Goal: Task Accomplishment & Management: Use online tool/utility

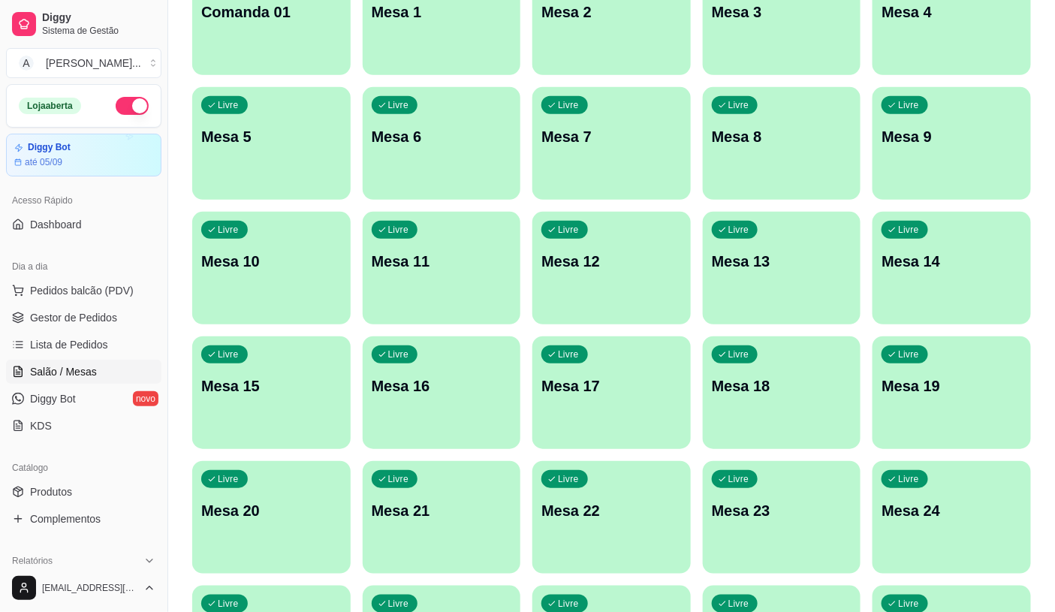
scroll to position [334, 0]
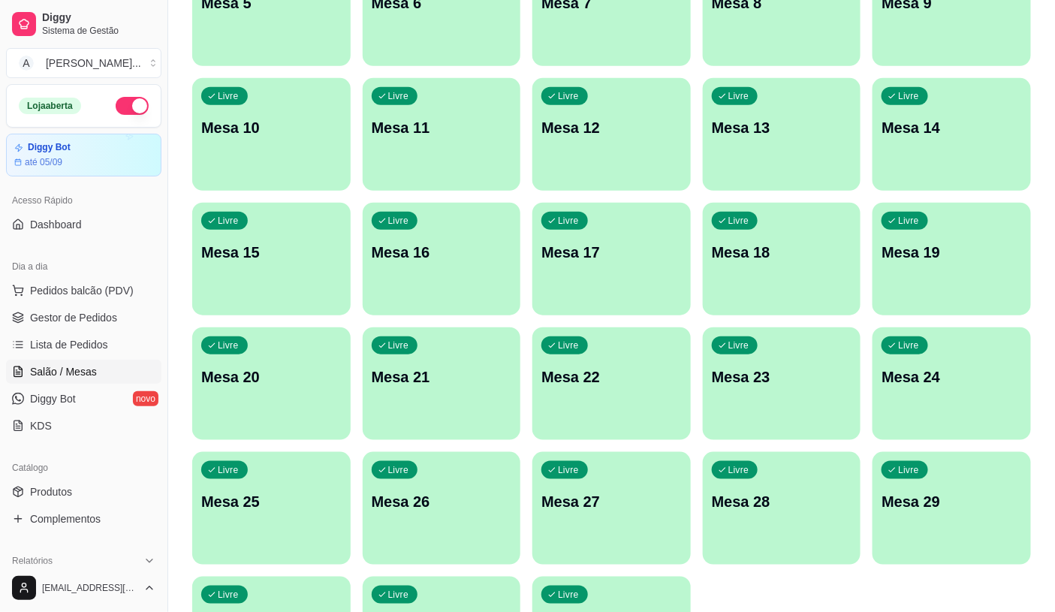
click at [657, 532] on div "Livre Mesa 27" at bounding box center [612, 499] width 159 height 95
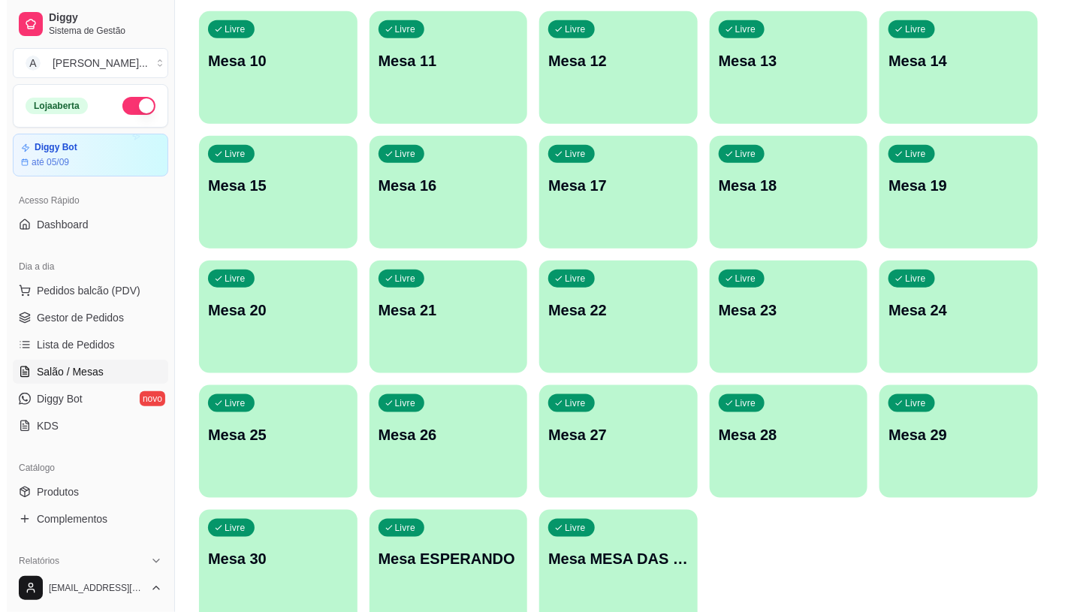
scroll to position [471, 0]
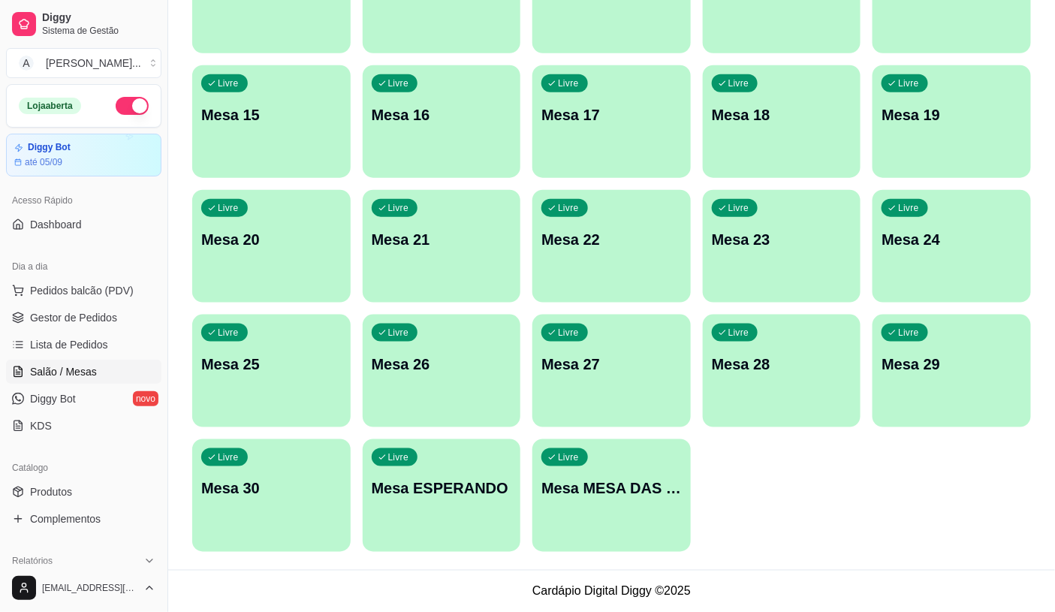
click at [616, 466] on div "Livre Mesa MESA DAS COMANDAS" at bounding box center [612, 486] width 159 height 95
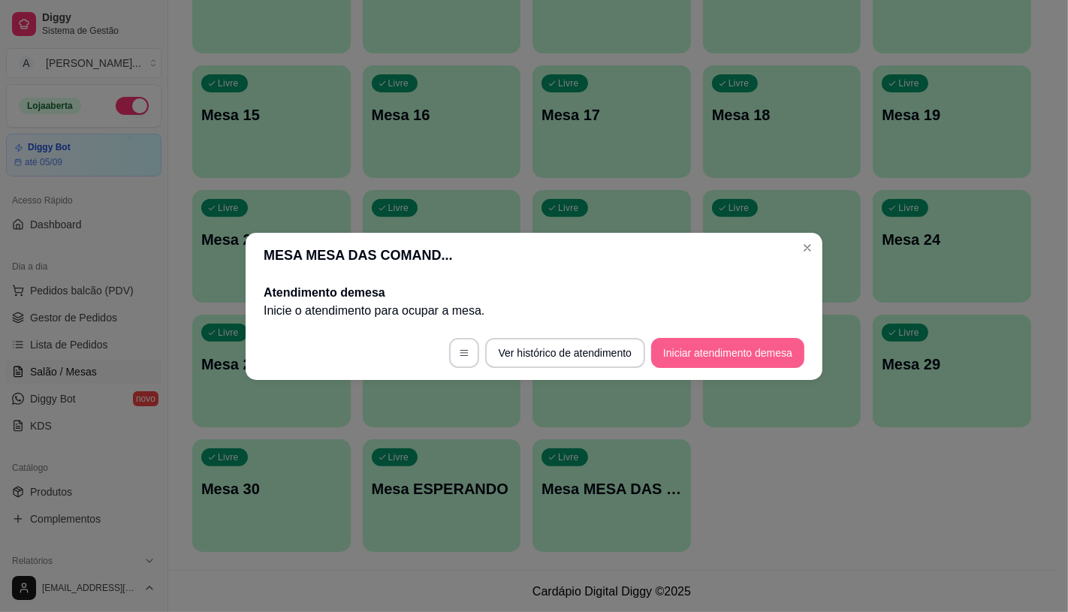
click at [704, 346] on button "Iniciar atendimento de mesa" at bounding box center [727, 353] width 153 height 30
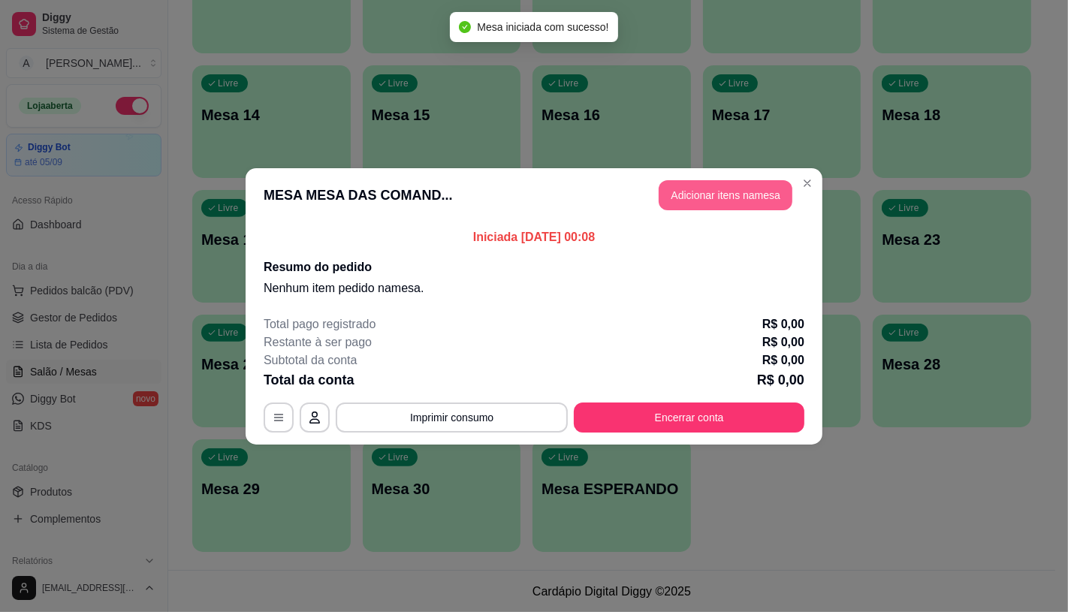
click at [738, 207] on button "Adicionar itens na mesa" at bounding box center [726, 195] width 134 height 30
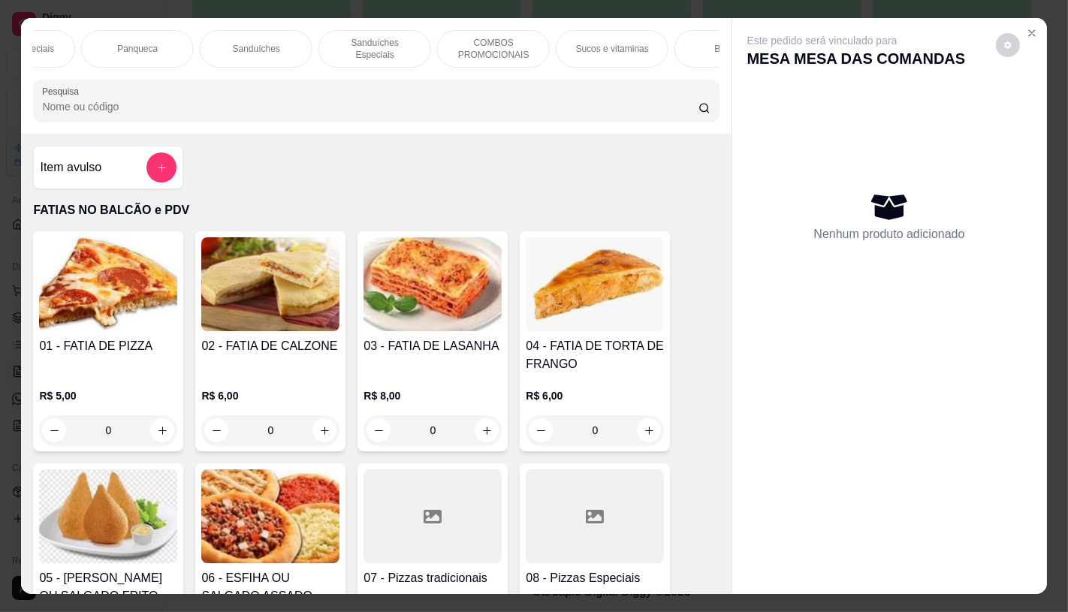
scroll to position [0, 1047]
click at [209, 43] on p "Panqueca" at bounding box center [229, 49] width 41 height 12
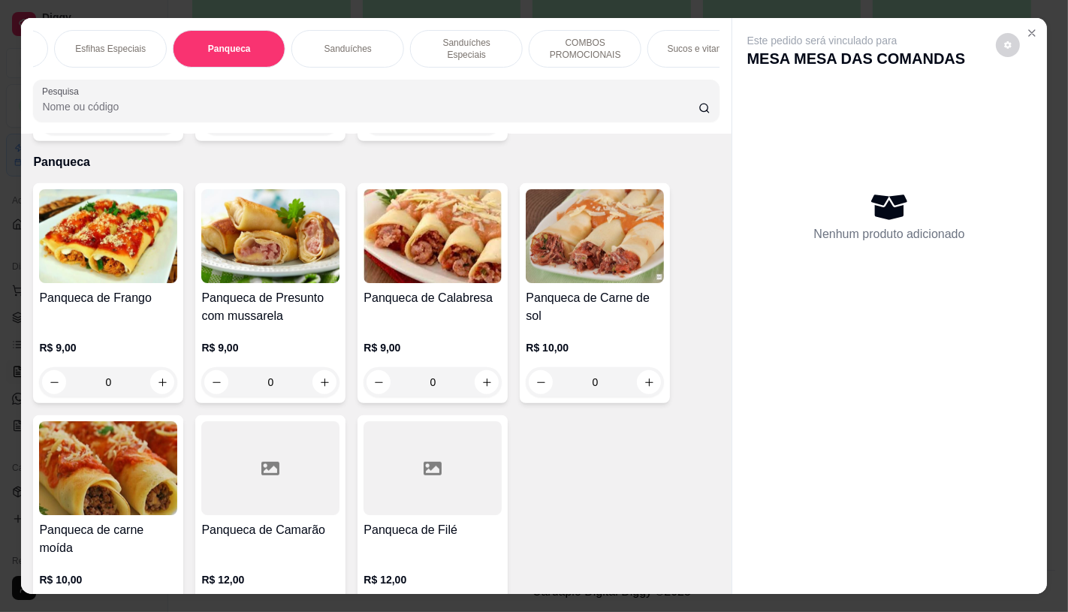
scroll to position [35, 0]
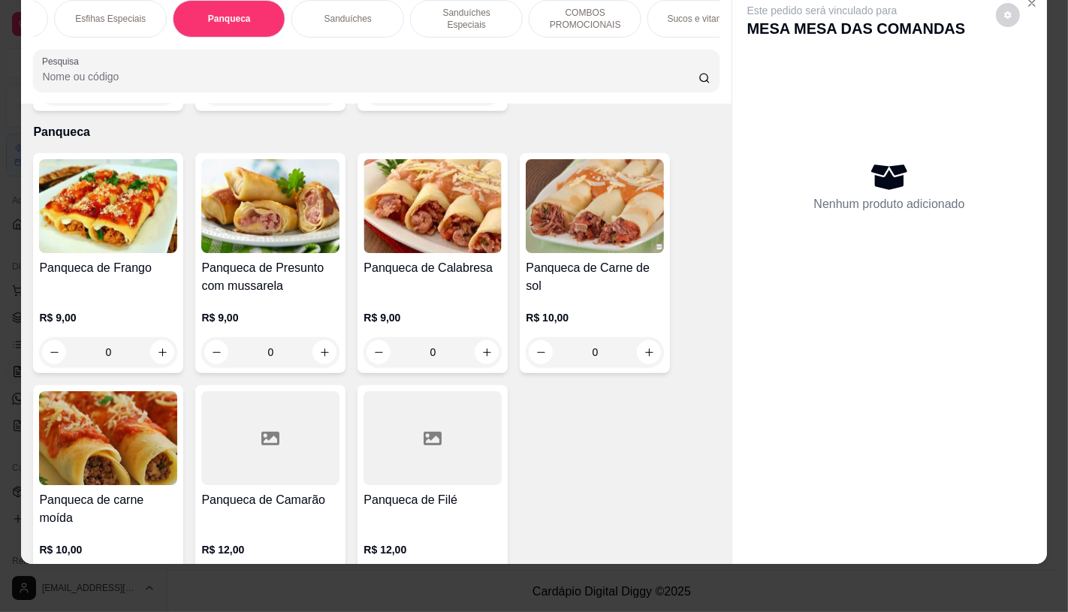
click at [549, 259] on h4 "Panqueca de Carne de sol" at bounding box center [595, 277] width 138 height 36
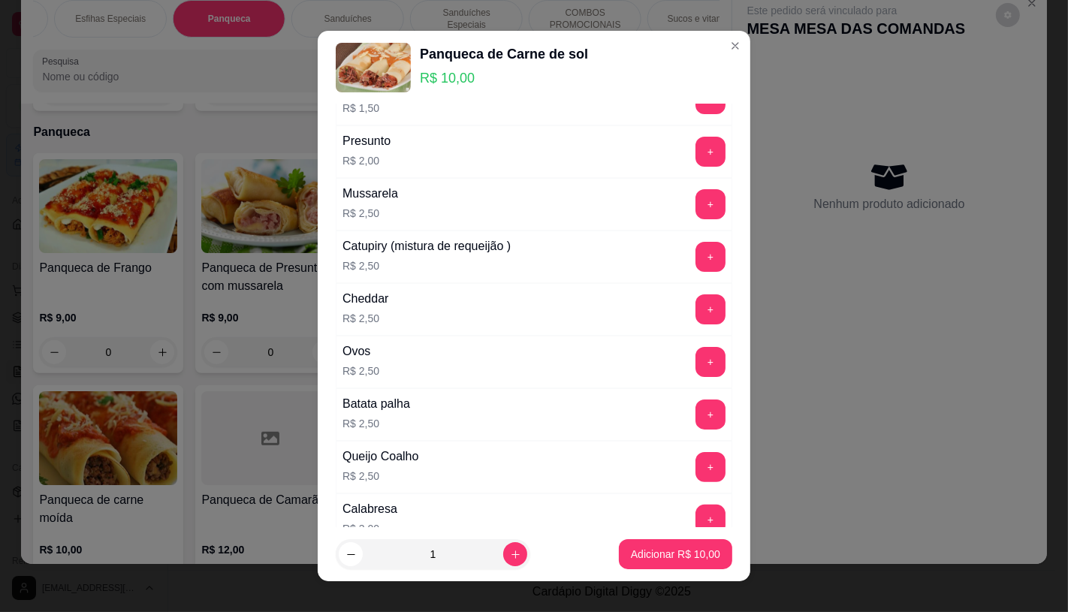
scroll to position [250, 0]
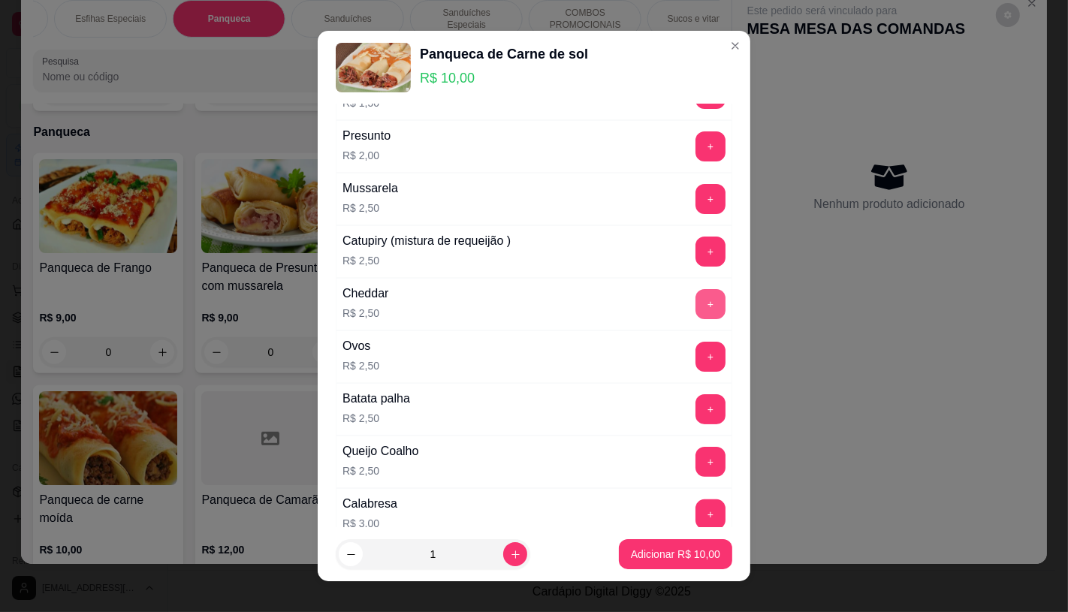
click at [696, 303] on button "+" at bounding box center [711, 304] width 30 height 30
click at [669, 554] on p "Adicionar R$ 12,50" at bounding box center [675, 554] width 89 height 15
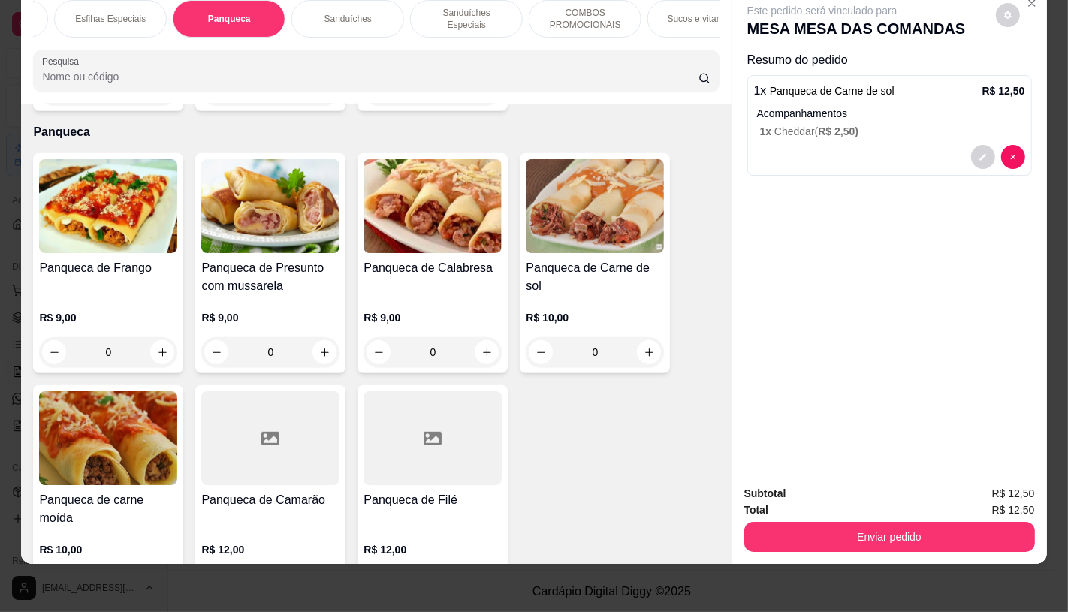
click at [129, 239] on div "Panqueca de Frango R$ 9,00 0" at bounding box center [108, 263] width 150 height 220
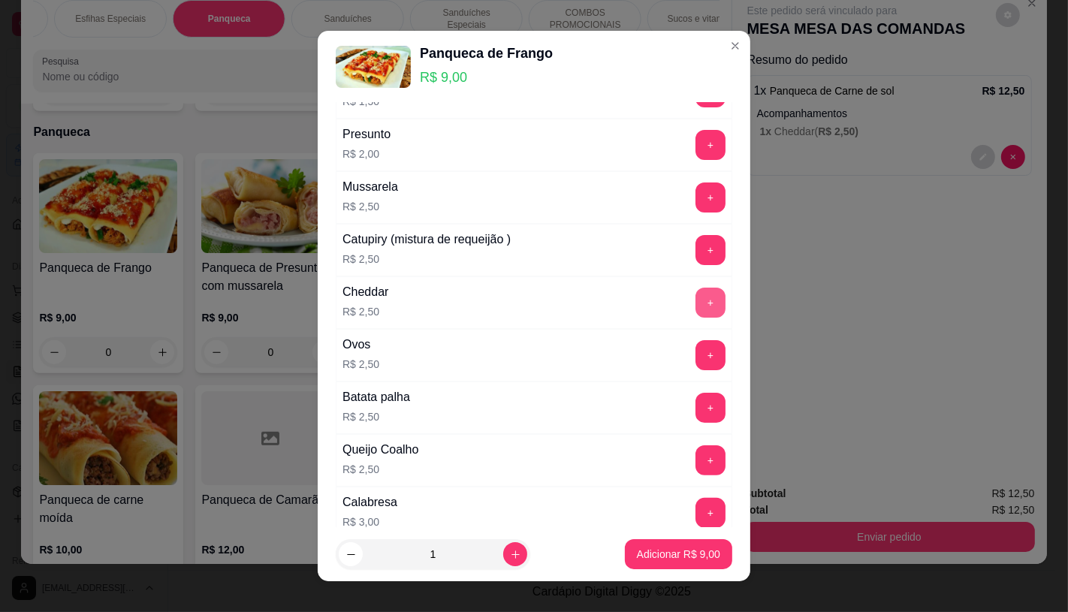
click at [696, 310] on button "+" at bounding box center [711, 303] width 30 height 30
click at [696, 261] on button "+" at bounding box center [711, 250] width 30 height 30
click at [702, 545] on button "Adicionar R$ 14,00" at bounding box center [675, 554] width 113 height 30
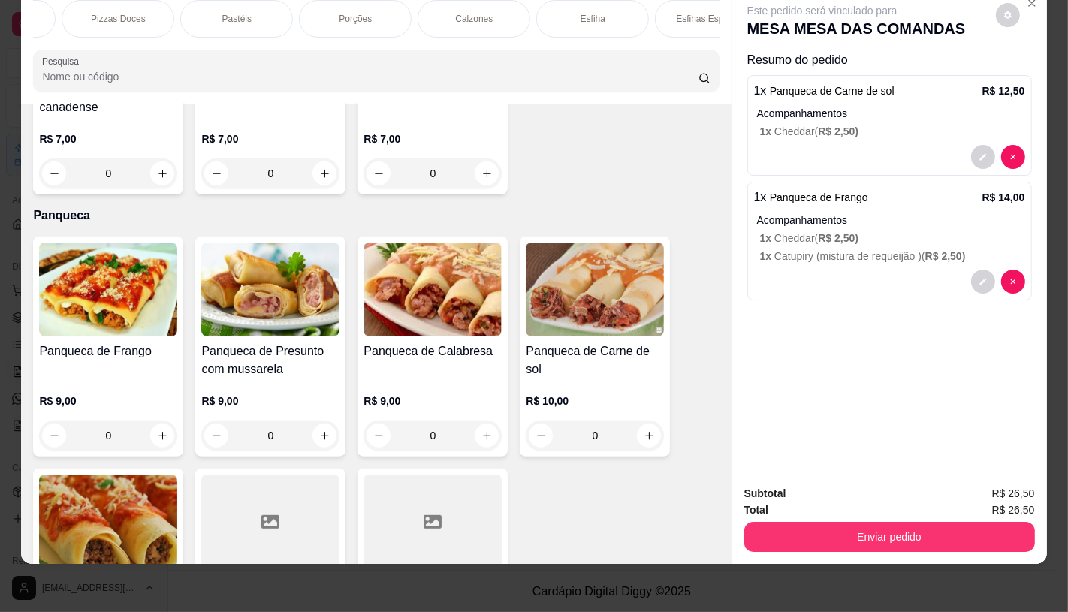
scroll to position [0, 0]
click at [56, 25] on div "FATIAS NO BALCÃO e PDV" at bounding box center [89, 19] width 113 height 38
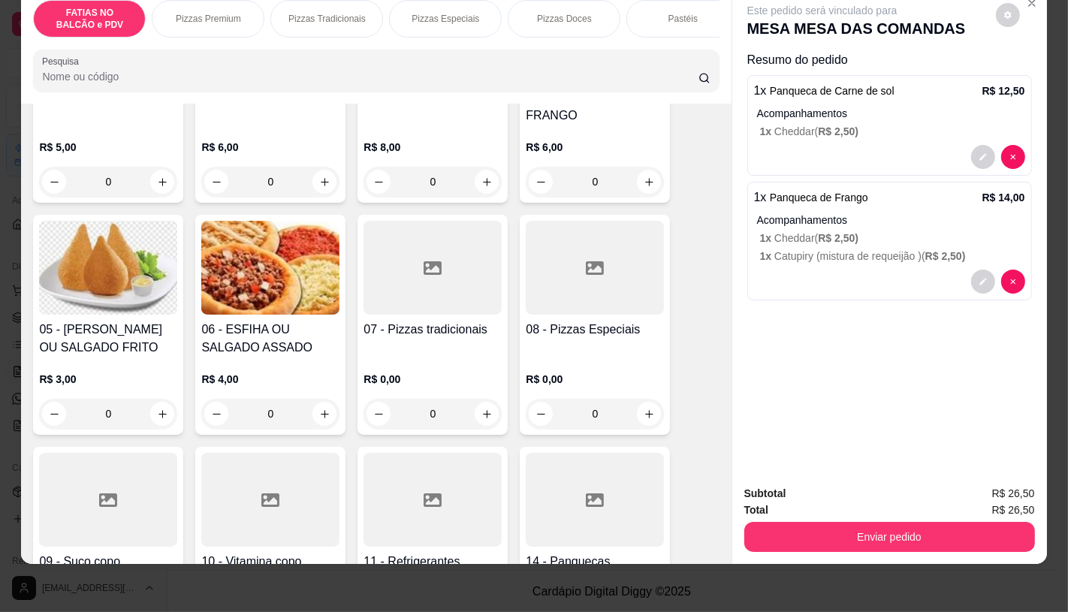
scroll to position [234, 0]
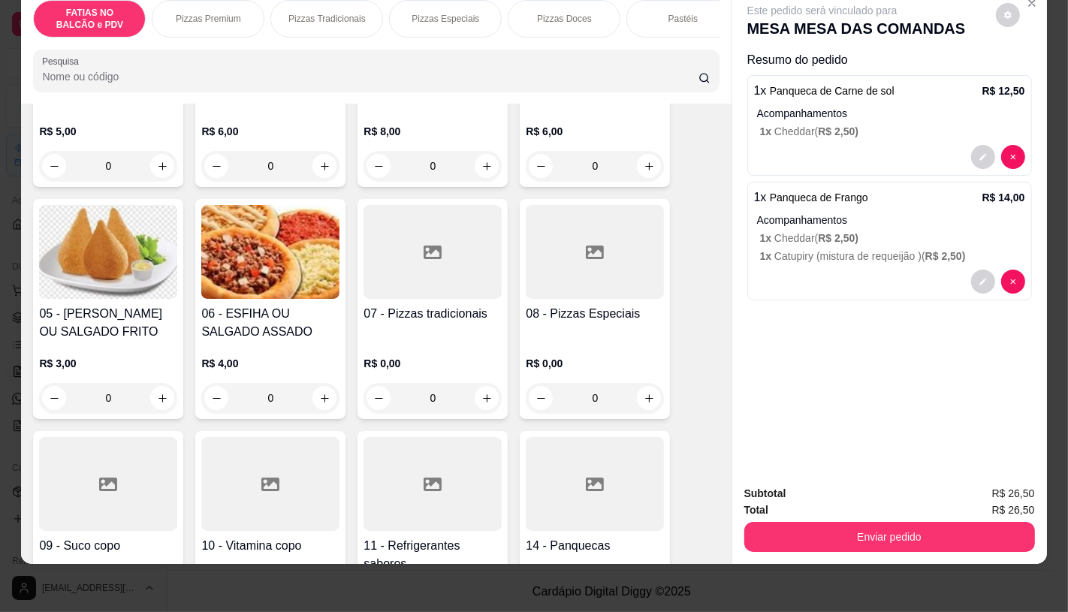
click at [415, 521] on div at bounding box center [433, 484] width 138 height 94
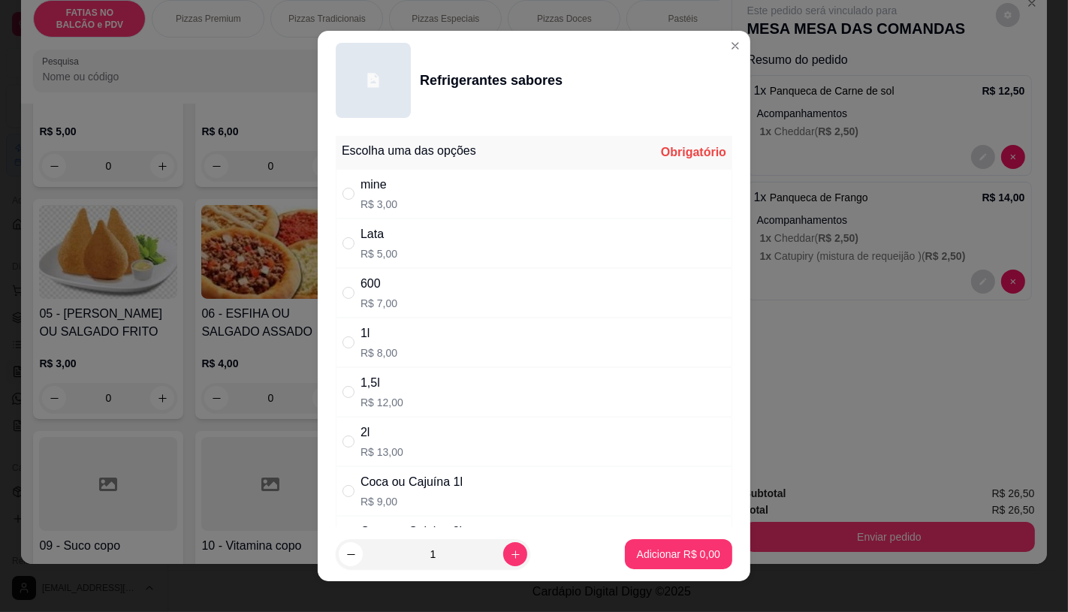
click at [361, 231] on div "Lata" at bounding box center [379, 234] width 37 height 18
radio input "true"
click at [661, 557] on p "Adicionar R$ 5,00" at bounding box center [678, 554] width 83 height 15
type input "1"
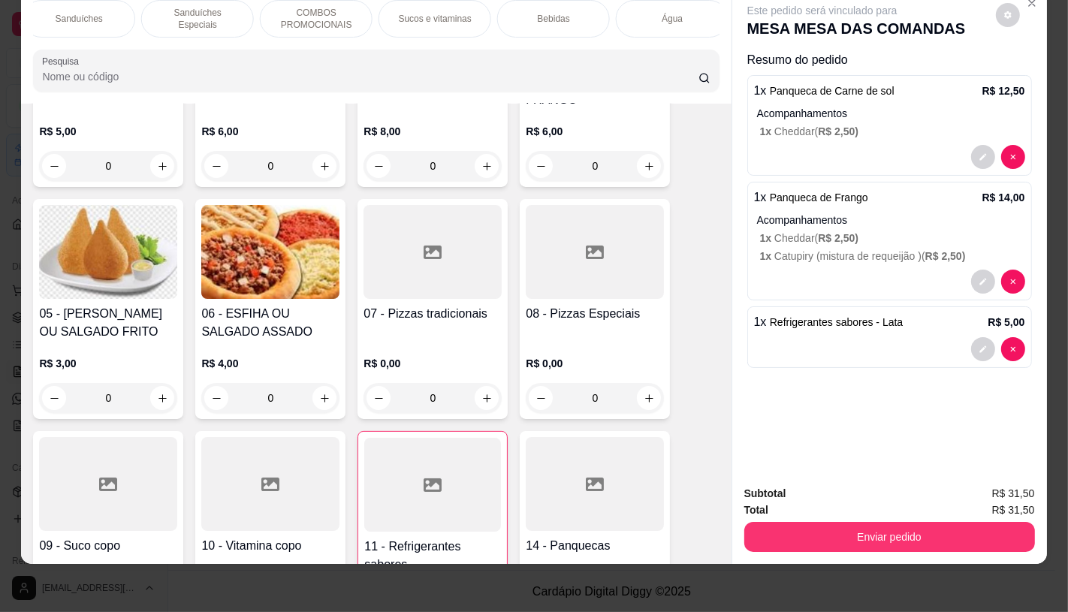
scroll to position [0, 1563]
click at [699, 15] on div "TAXAS DE ENTREGAS" at bounding box center [663, 19] width 113 height 38
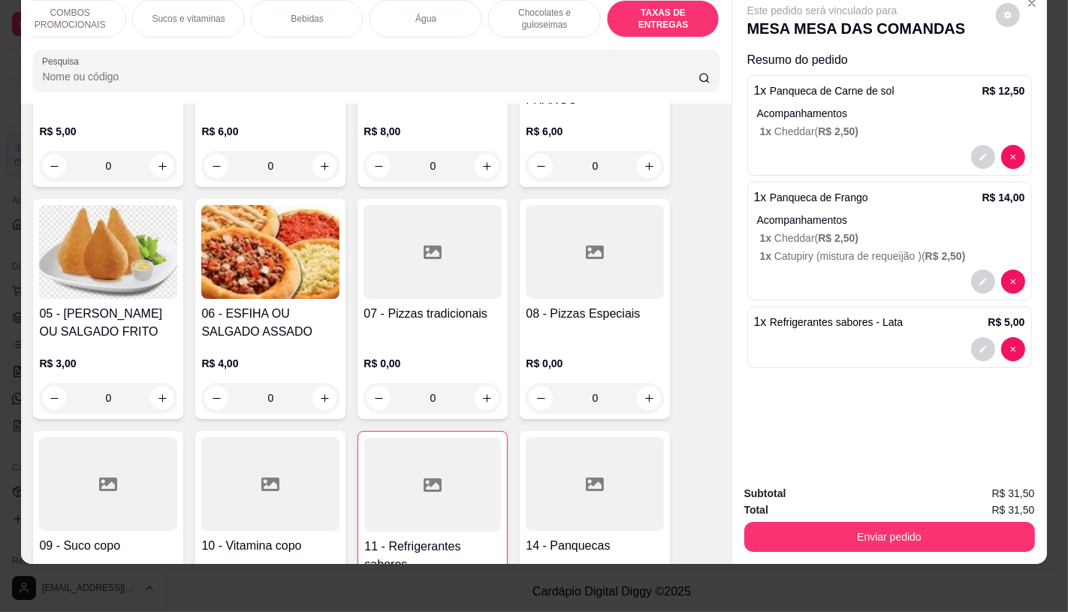
scroll to position [10048, 0]
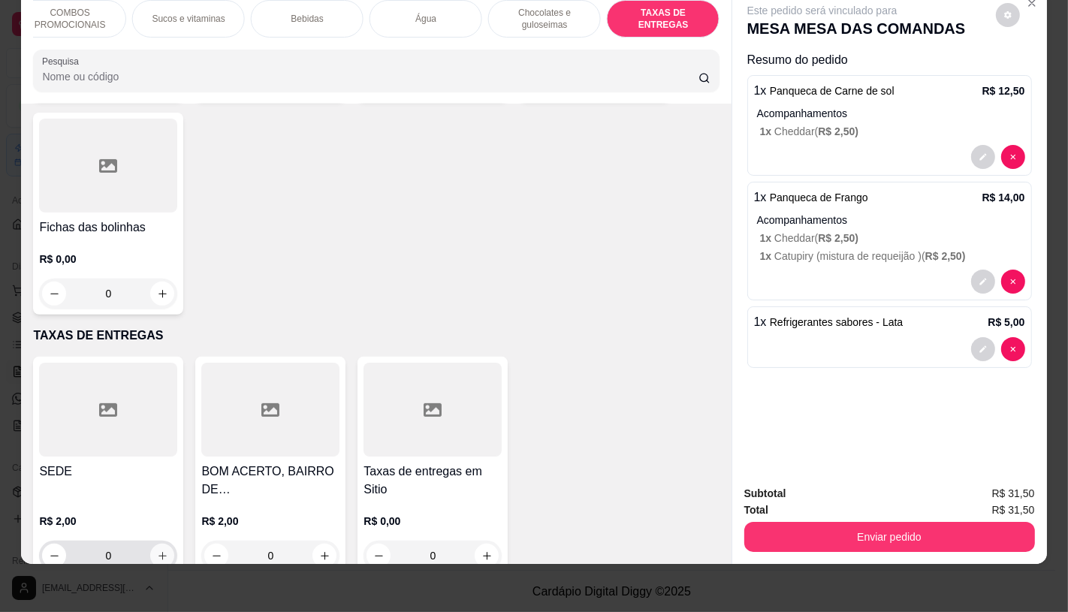
click at [158, 551] on icon "increase-product-quantity" at bounding box center [162, 556] width 11 height 11
click at [158, 550] on icon "increase-product-quantity" at bounding box center [161, 555] width 11 height 11
type input "2"
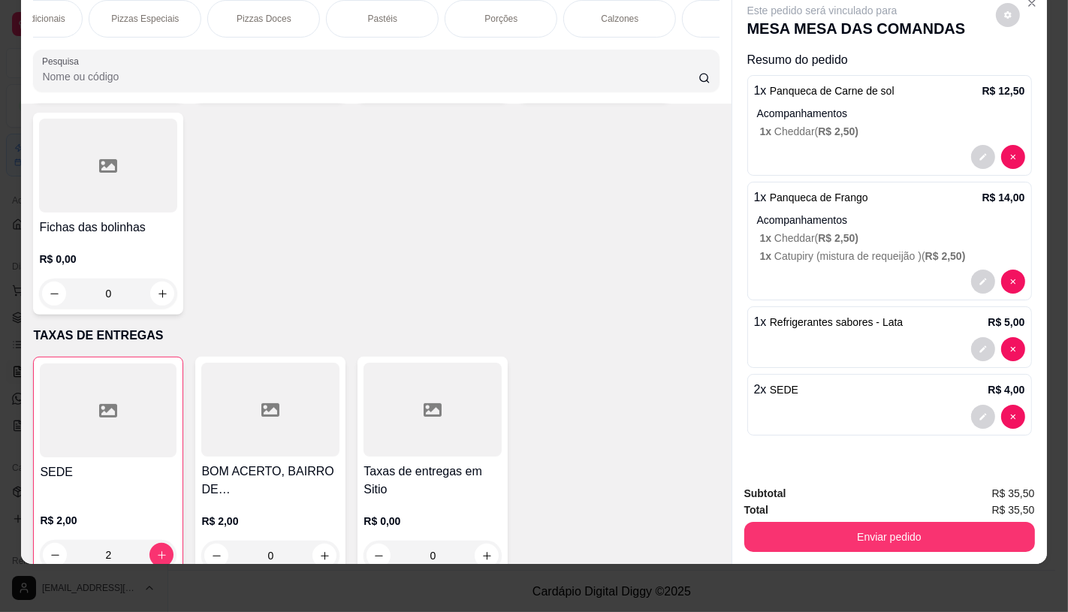
scroll to position [0, 0]
click at [78, 18] on p "FATIAS NO BALCÃO e PDV" at bounding box center [89, 19] width 87 height 24
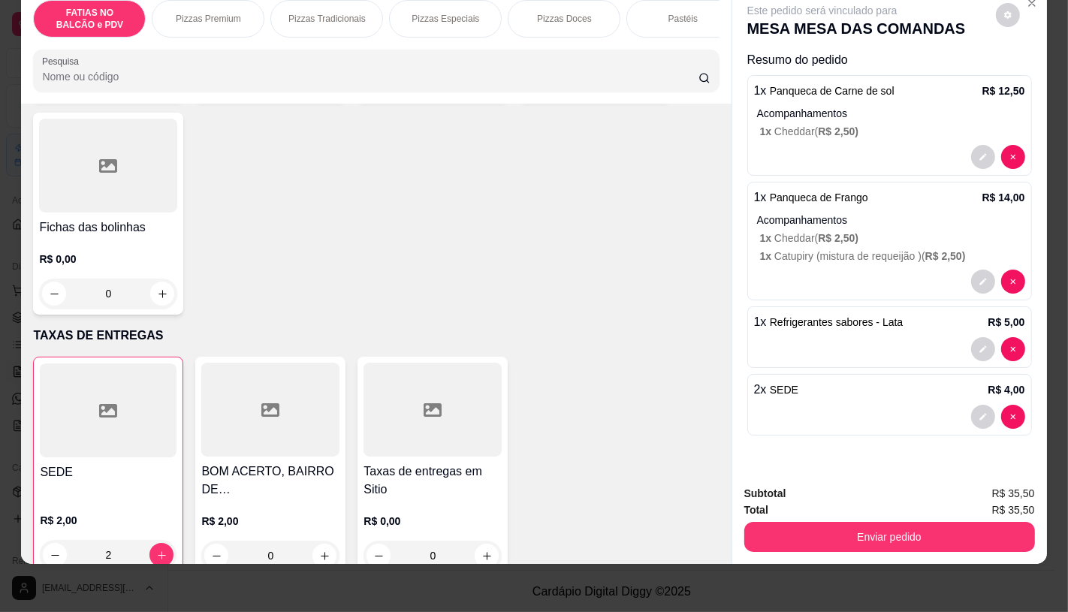
scroll to position [68, 0]
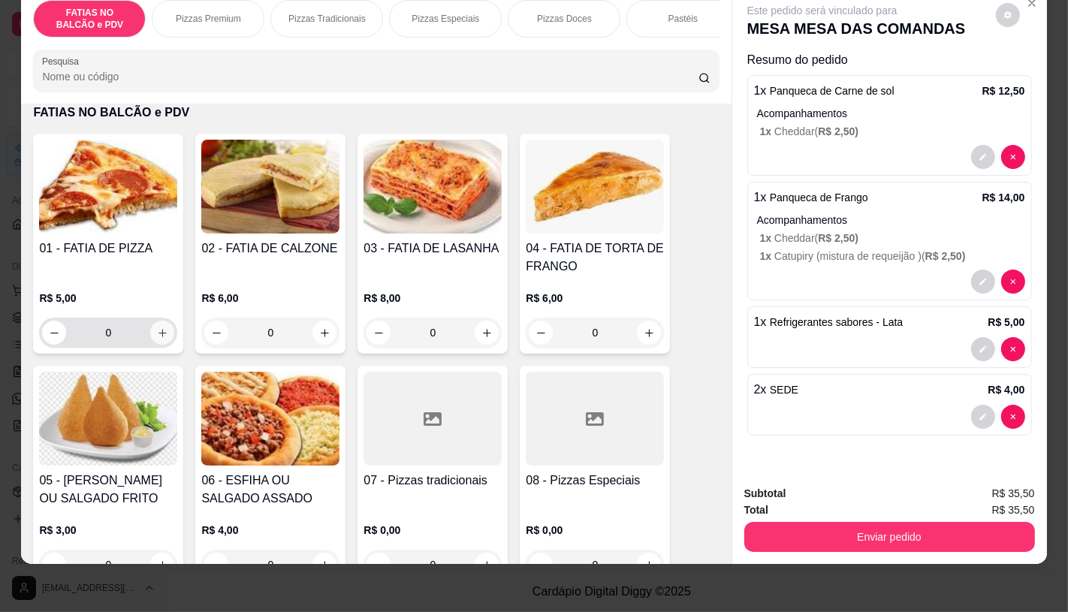
click at [152, 325] on button "increase-product-quantity" at bounding box center [162, 333] width 24 height 24
type input "2"
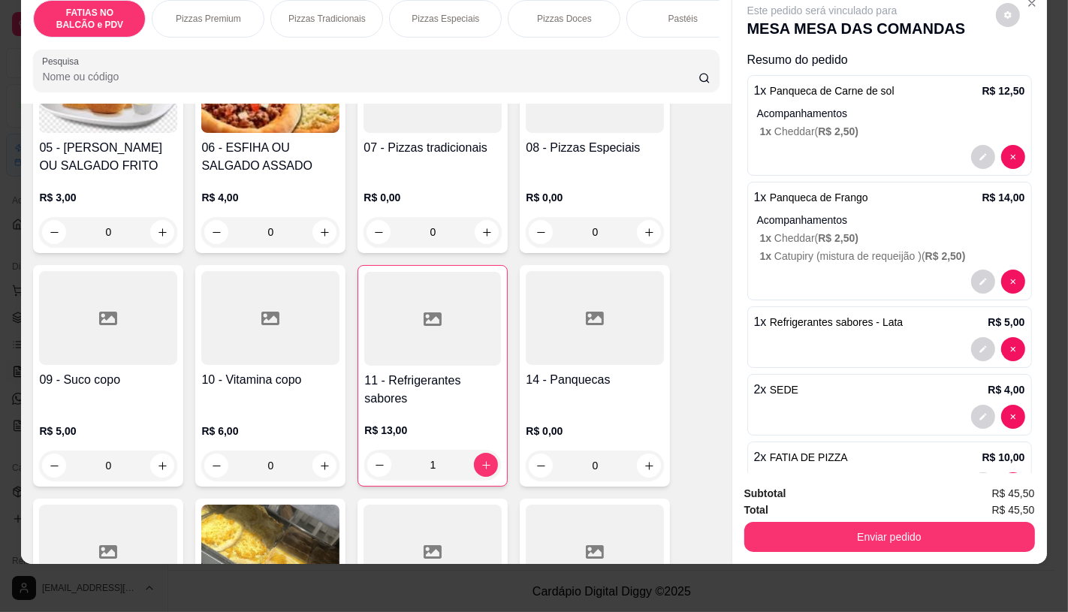
scroll to position [401, 0]
click at [394, 380] on h4 "11 - Refrigerantes sabores" at bounding box center [432, 389] width 137 height 36
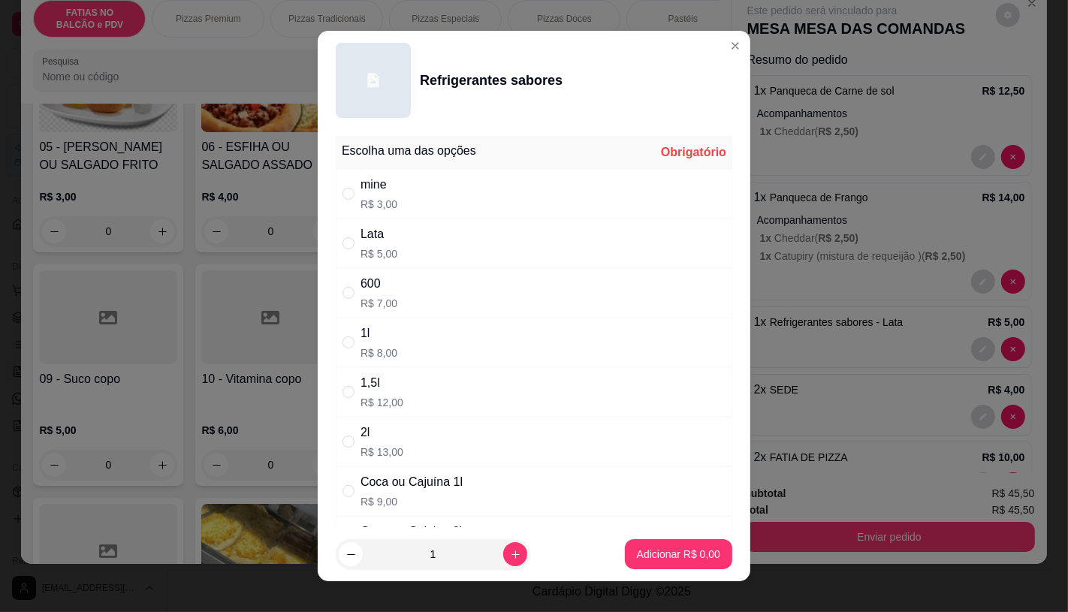
click at [414, 221] on div "Lata R$ 5,00" at bounding box center [534, 244] width 397 height 50
radio input "true"
click at [699, 554] on p "Adicionar R$ 5,00" at bounding box center [678, 555] width 81 height 14
type input "2"
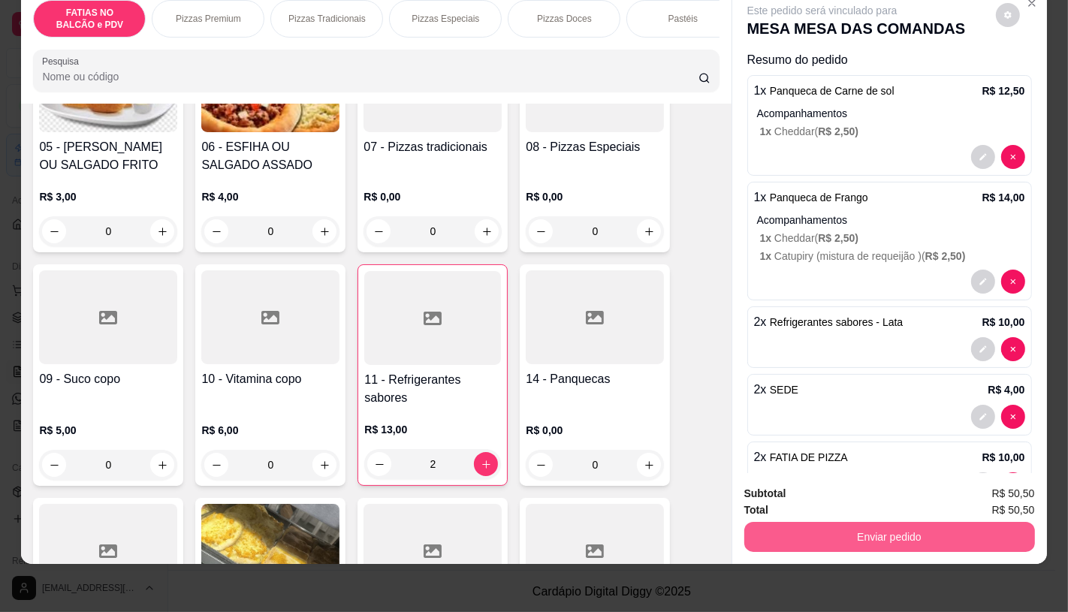
click at [855, 536] on button "Enviar pedido" at bounding box center [889, 537] width 291 height 30
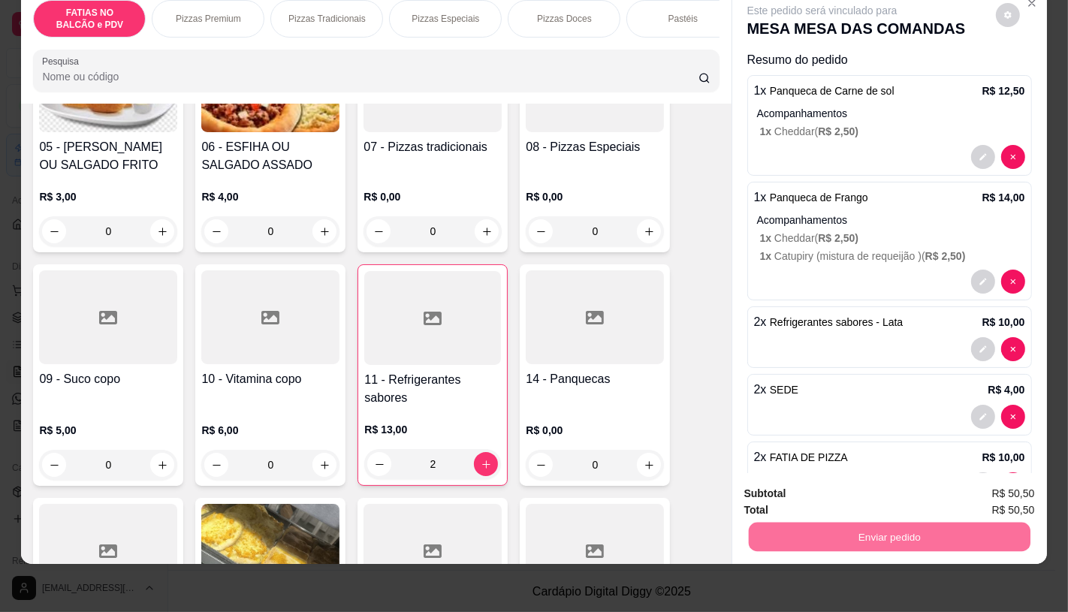
click at [824, 478] on button "Não registrar e enviar pedido" at bounding box center [839, 489] width 156 height 29
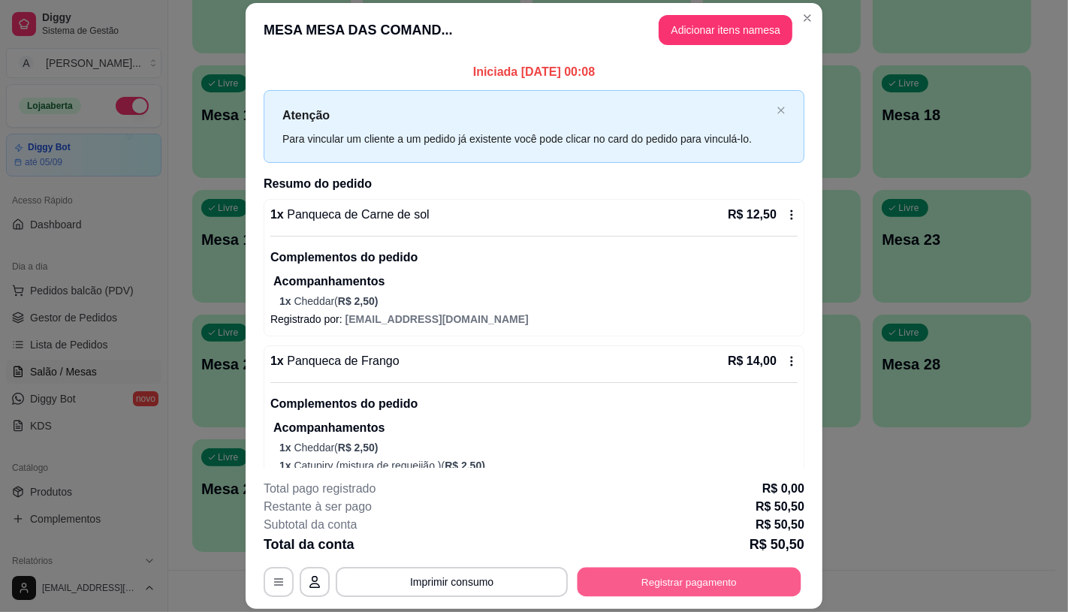
click at [760, 577] on button "Registrar pagamento" at bounding box center [690, 582] width 224 height 29
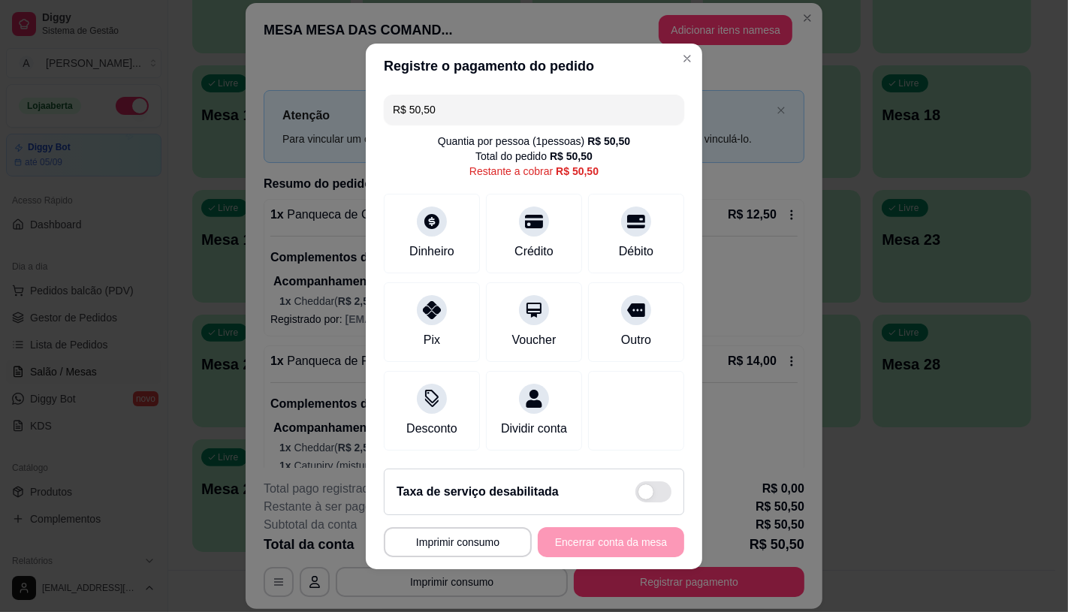
click at [459, 113] on input "R$ 50,50" at bounding box center [534, 110] width 282 height 30
click at [418, 276] on div "Pix" at bounding box center [432, 319] width 106 height 88
click at [422, 296] on icon at bounding box center [432, 306] width 20 height 20
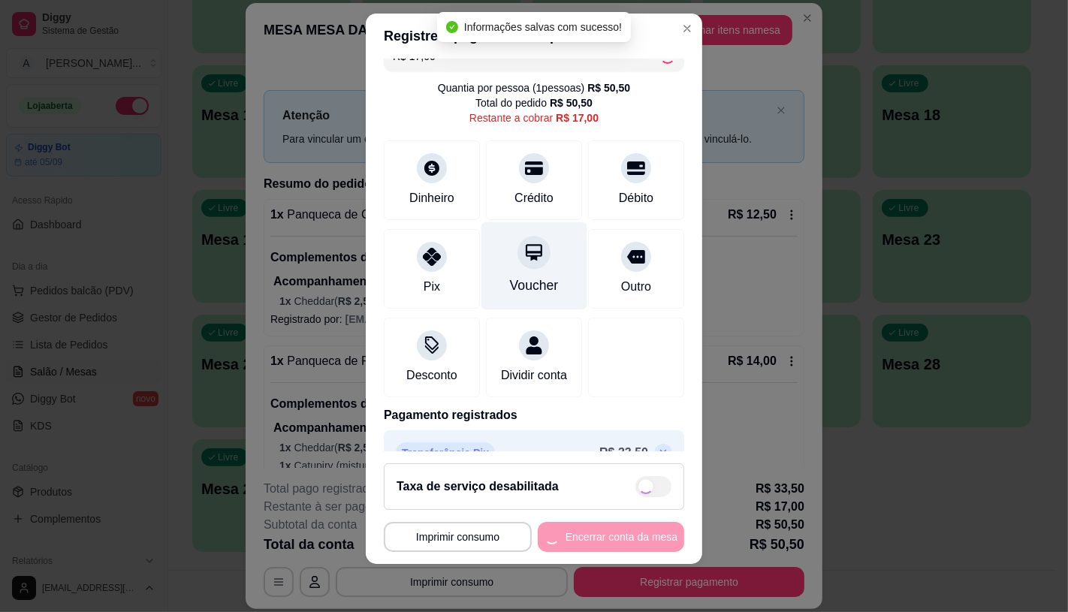
scroll to position [0, 0]
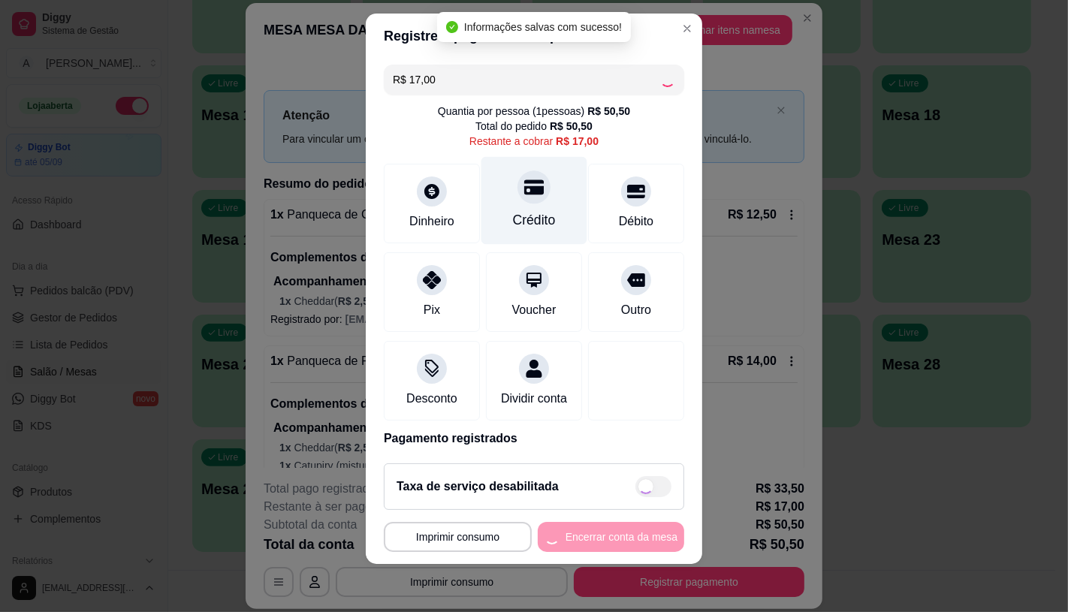
click at [524, 192] on icon at bounding box center [534, 187] width 20 height 15
type input "R$ 0,00"
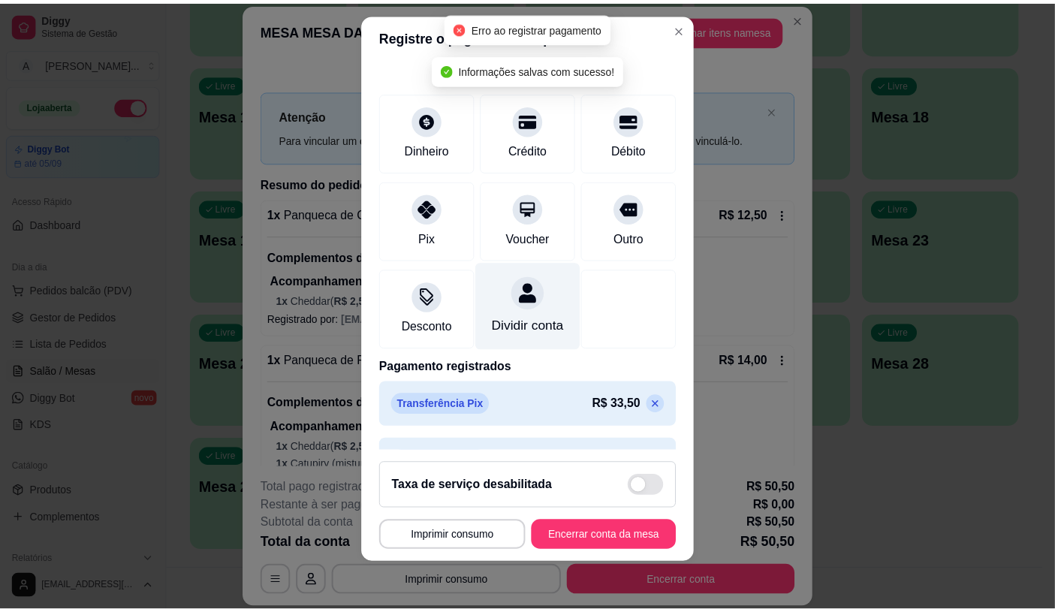
scroll to position [113, 0]
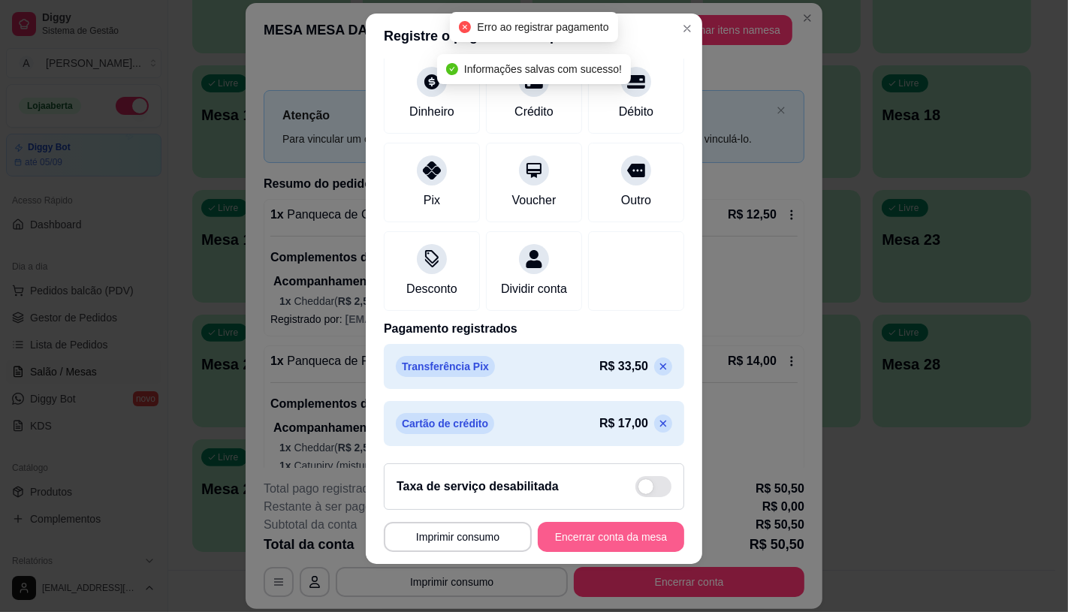
click at [614, 545] on button "Encerrar conta da mesa" at bounding box center [611, 537] width 146 height 30
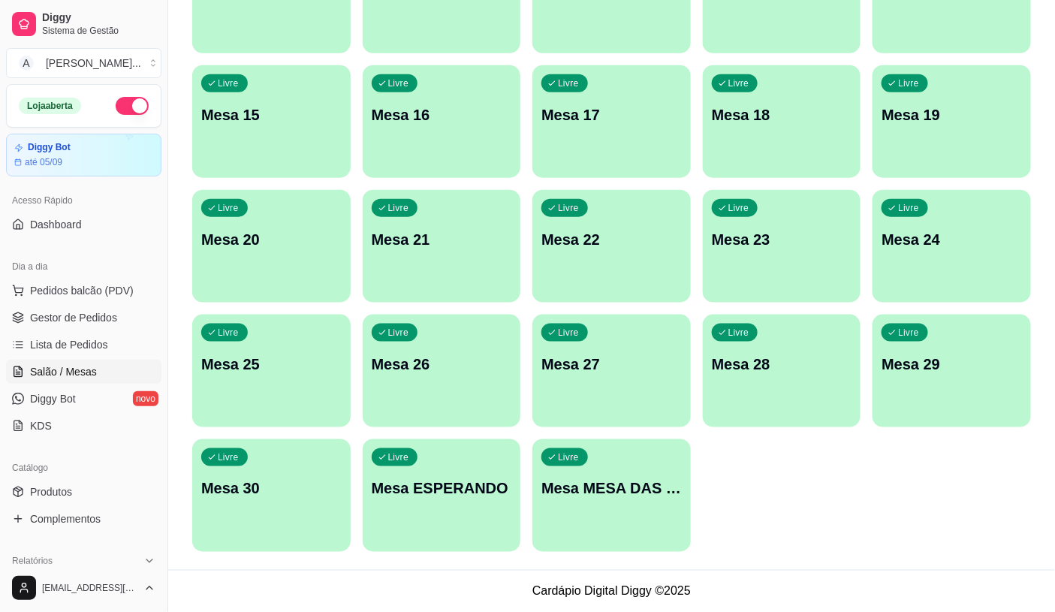
scroll to position [334, 0]
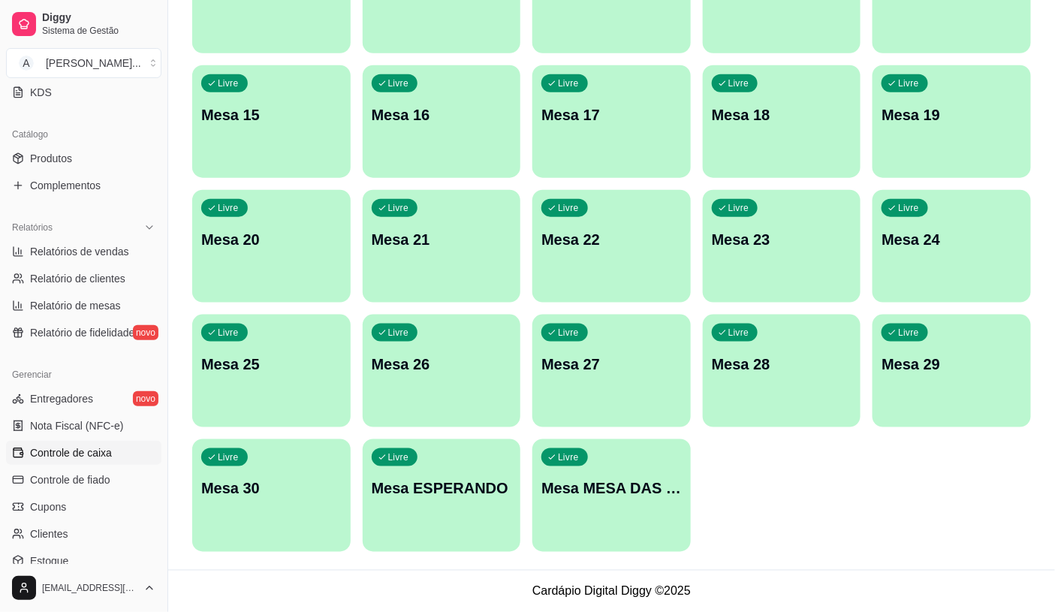
click at [132, 448] on link "Controle de caixa" at bounding box center [84, 453] width 156 height 24
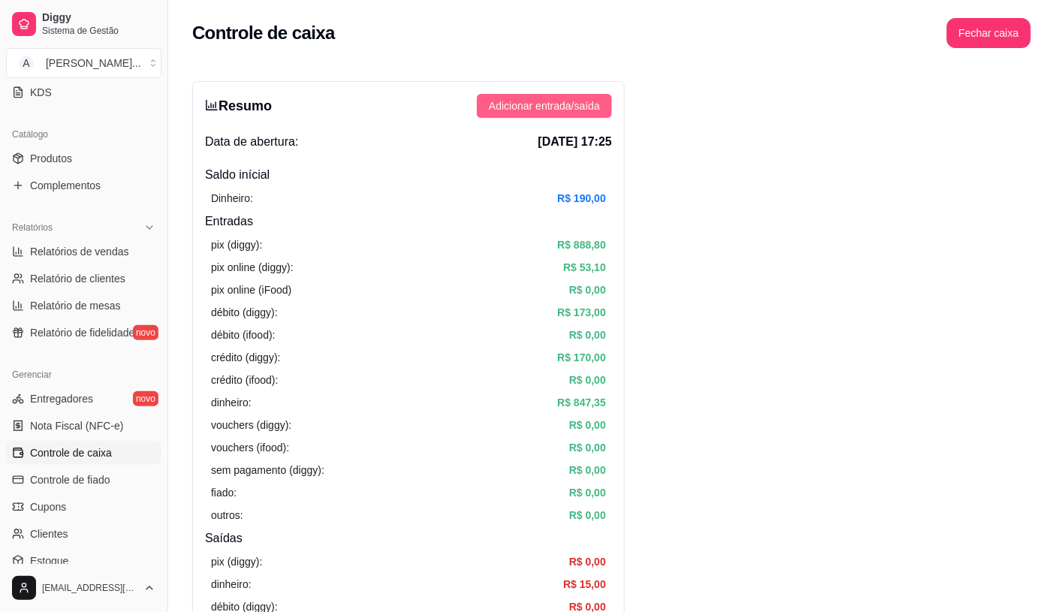
click at [582, 98] on span "Adicionar entrada/saída" at bounding box center [544, 106] width 111 height 17
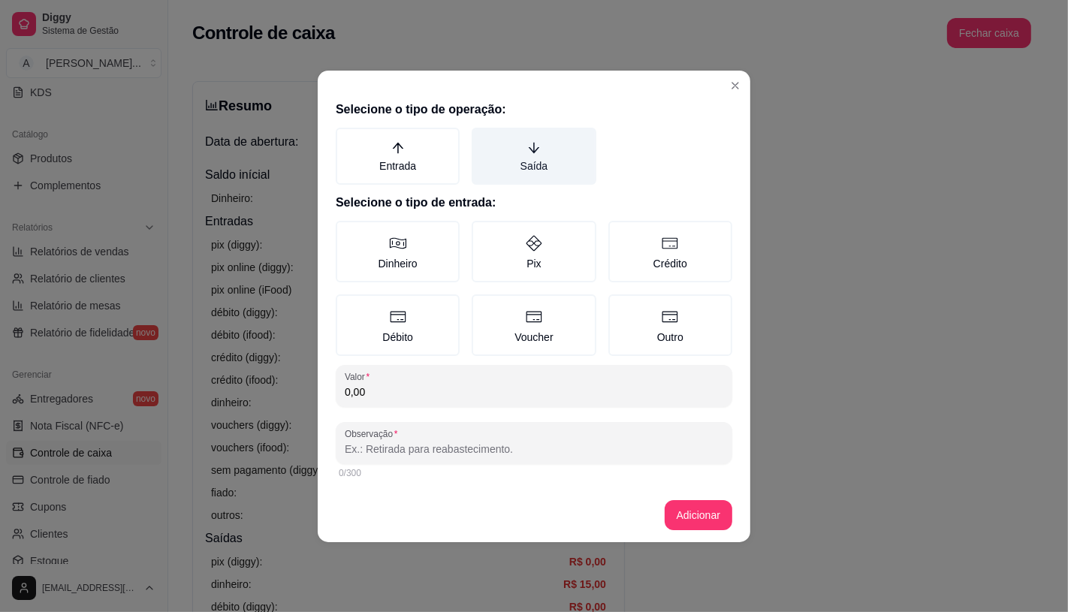
click at [562, 151] on label "Saída" at bounding box center [534, 156] width 124 height 57
click at [483, 139] on button "Saída" at bounding box center [477, 133] width 12 height 12
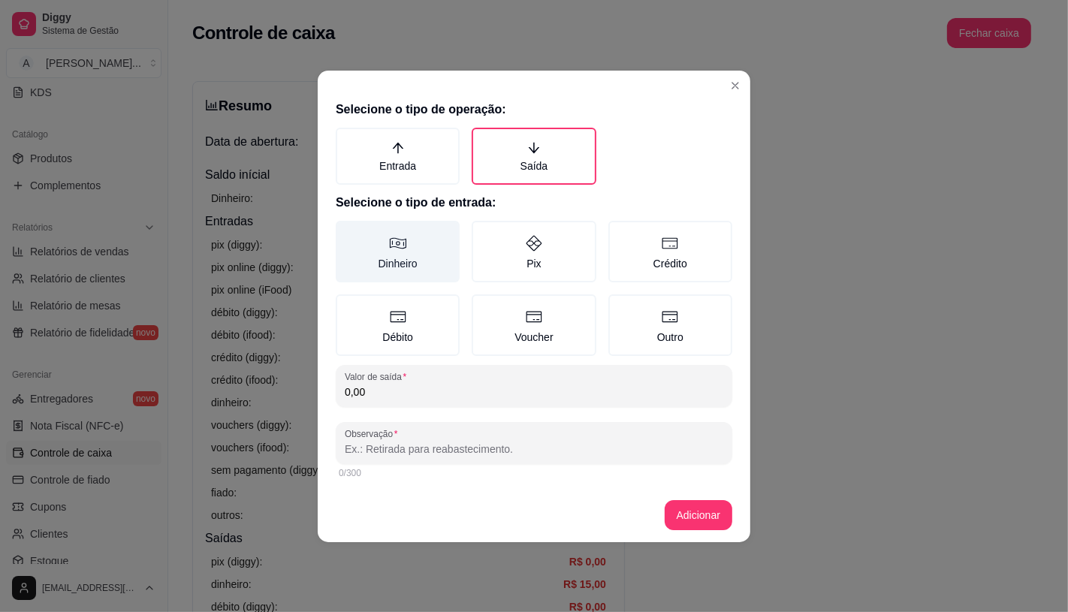
click at [377, 249] on label "Dinheiro" at bounding box center [398, 252] width 124 height 62
click at [347, 232] on button "Dinheiro" at bounding box center [341, 226] width 12 height 12
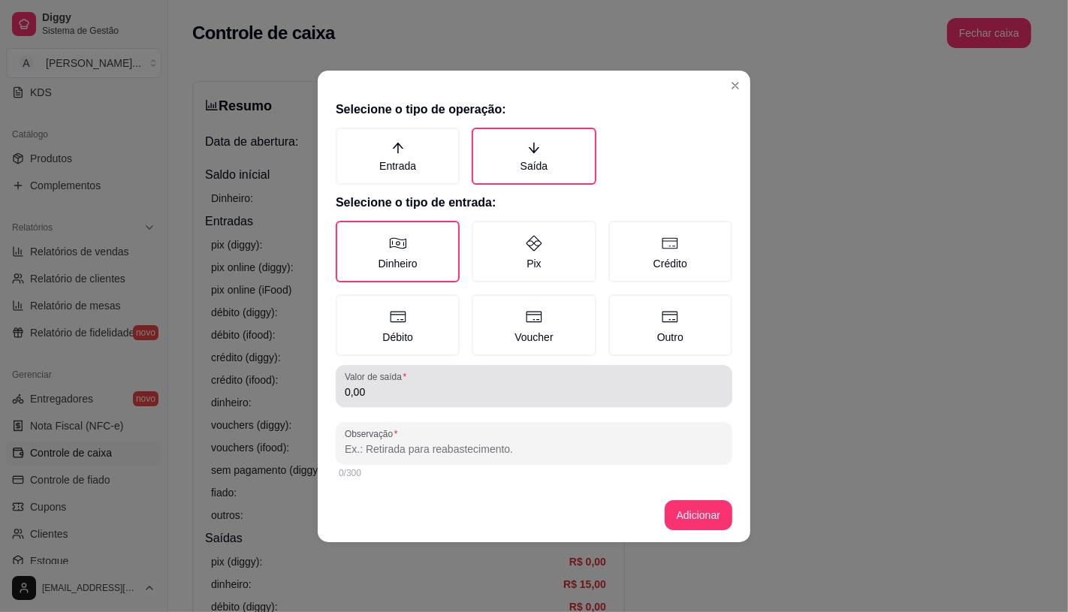
click at [394, 373] on label "Valor de saída" at bounding box center [378, 376] width 67 height 13
click at [394, 385] on input "0,00" at bounding box center [534, 392] width 379 height 15
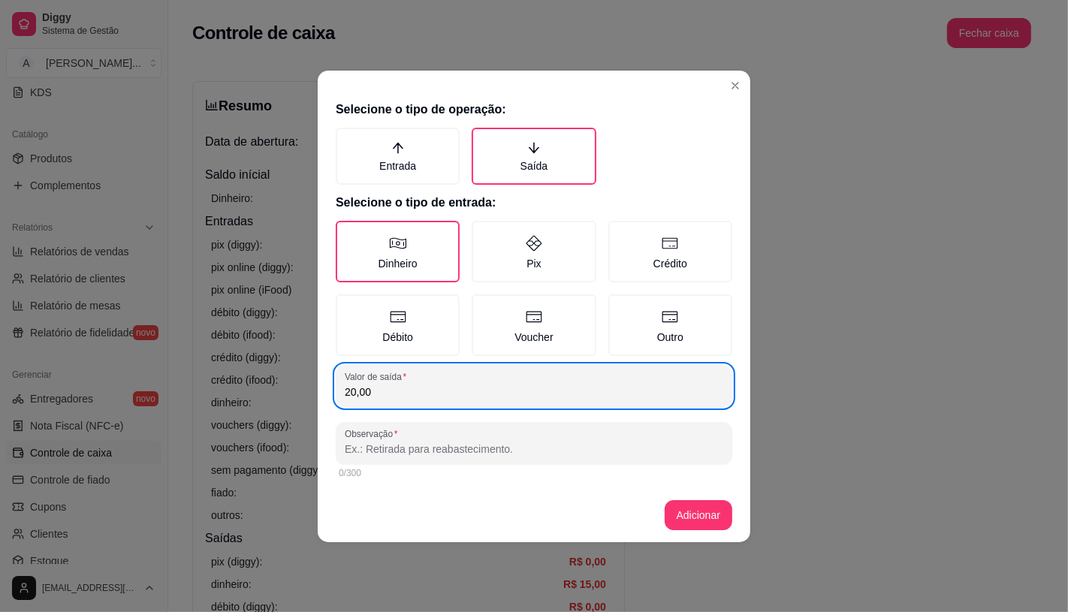
type input "20,00"
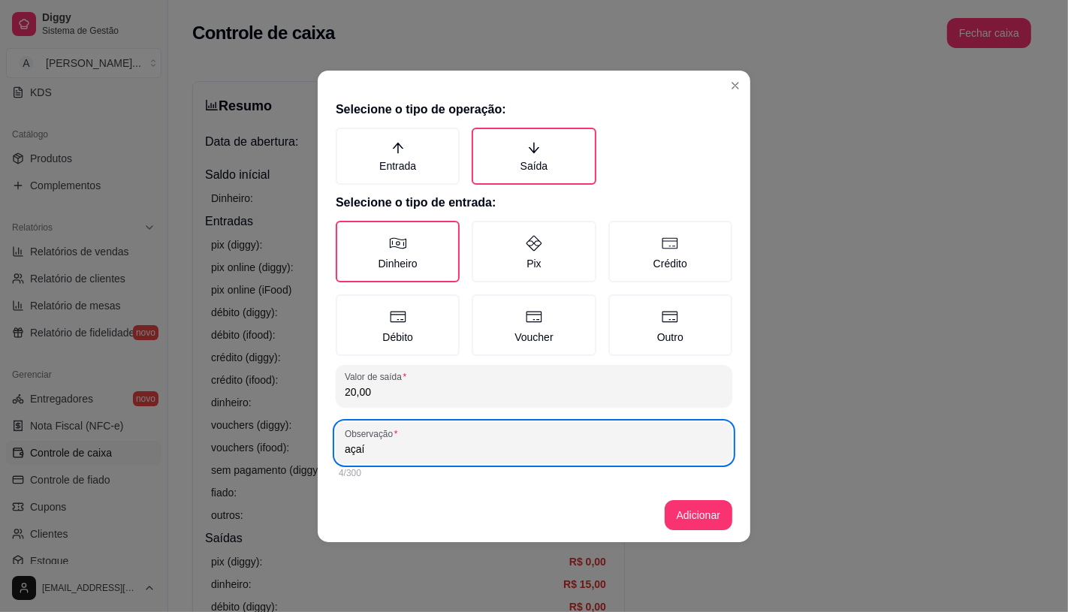
type input "açaí"
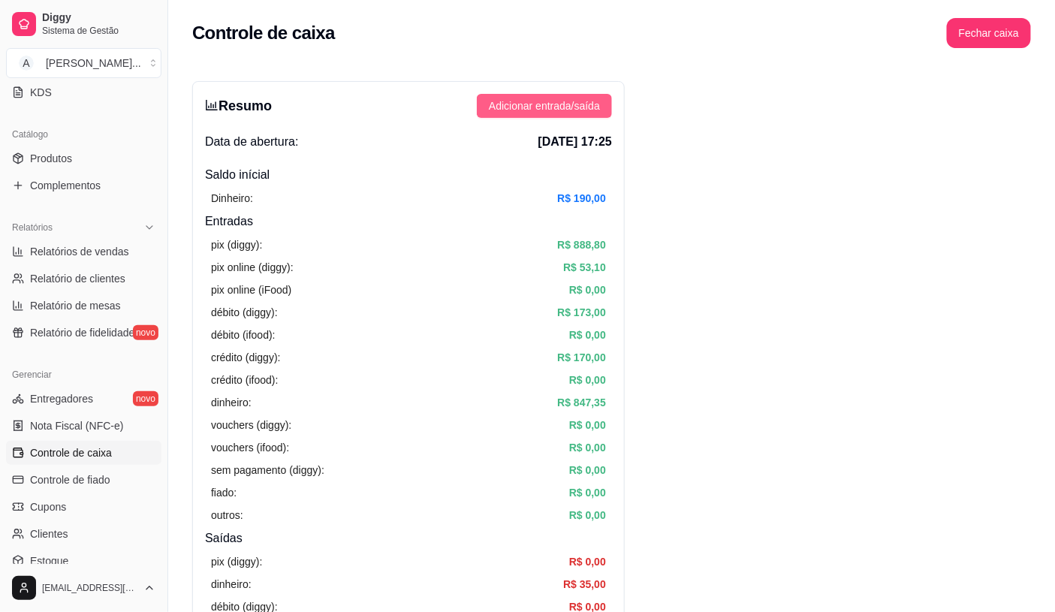
click at [571, 94] on button "Adicionar entrada/saída" at bounding box center [544, 106] width 135 height 24
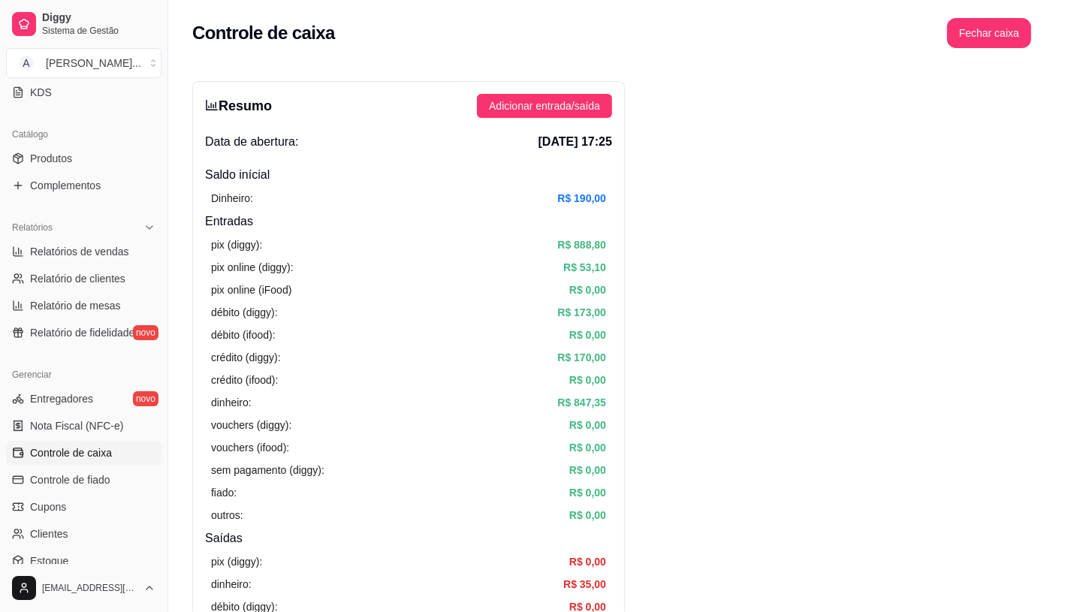
click at [518, 174] on label "Saída" at bounding box center [534, 155] width 124 height 57
click at [483, 138] on button "Saída" at bounding box center [477, 132] width 12 height 12
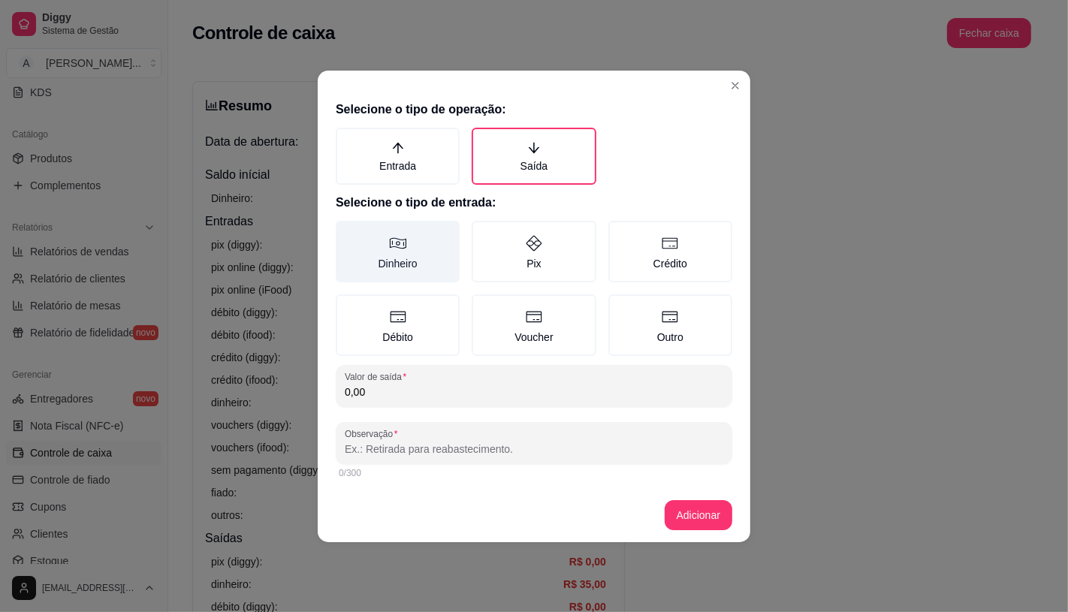
click at [429, 237] on label "Dinheiro" at bounding box center [398, 252] width 124 height 62
click at [347, 232] on button "Dinheiro" at bounding box center [341, 226] width 12 height 12
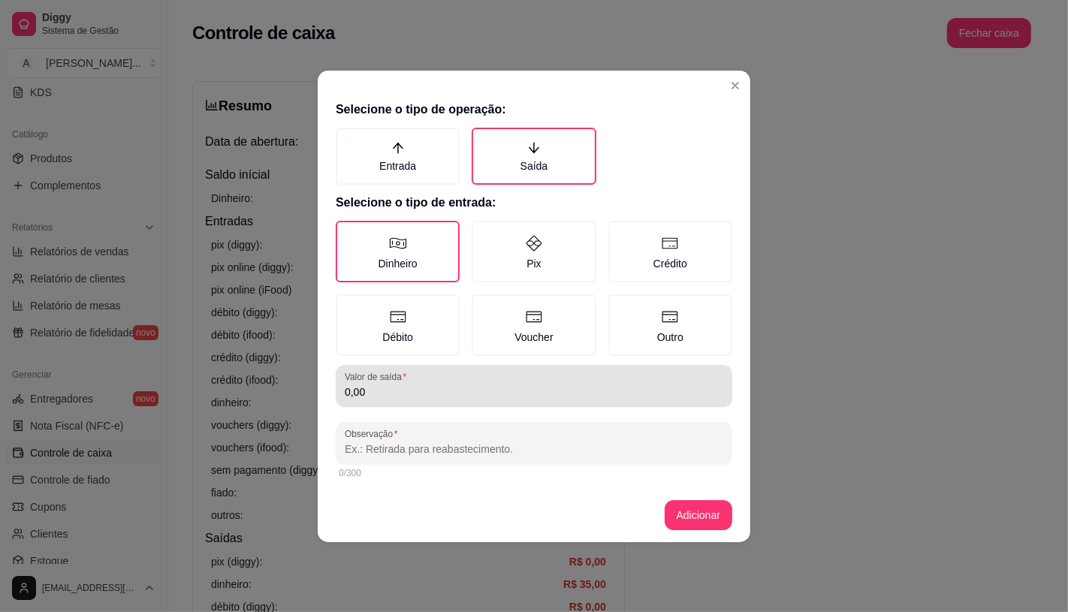
click at [406, 401] on div "Valor de saída 0,00" at bounding box center [534, 386] width 397 height 42
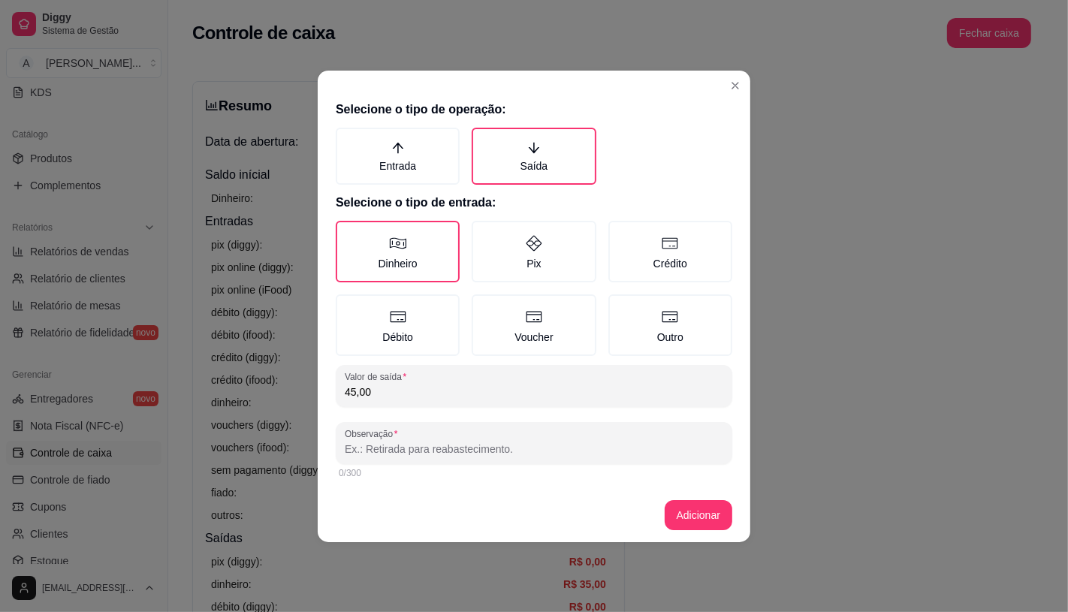
type input "45,00"
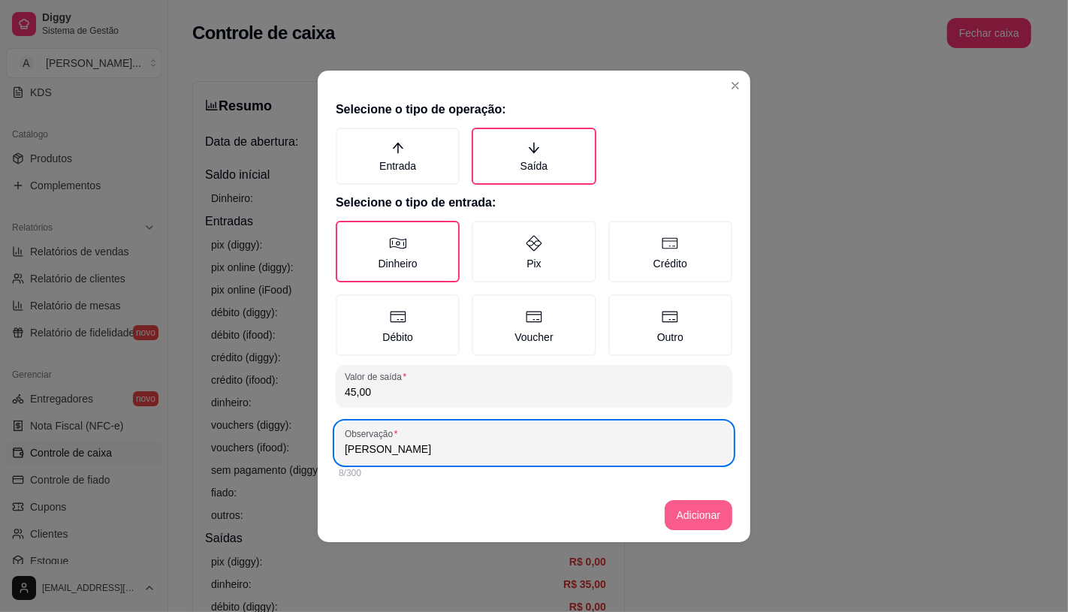
type input "[PERSON_NAME]"
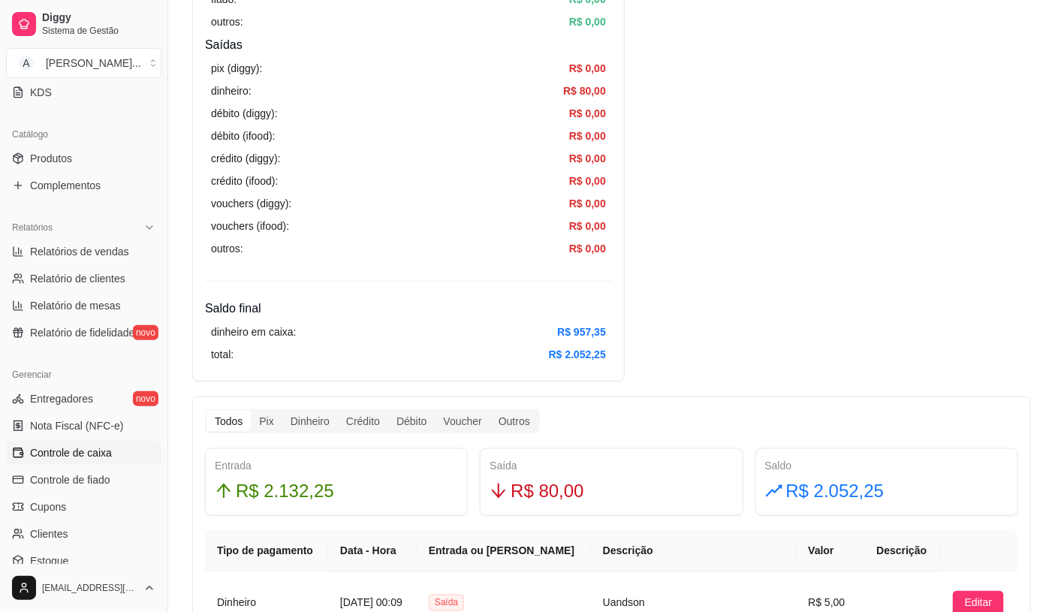
scroll to position [500, 0]
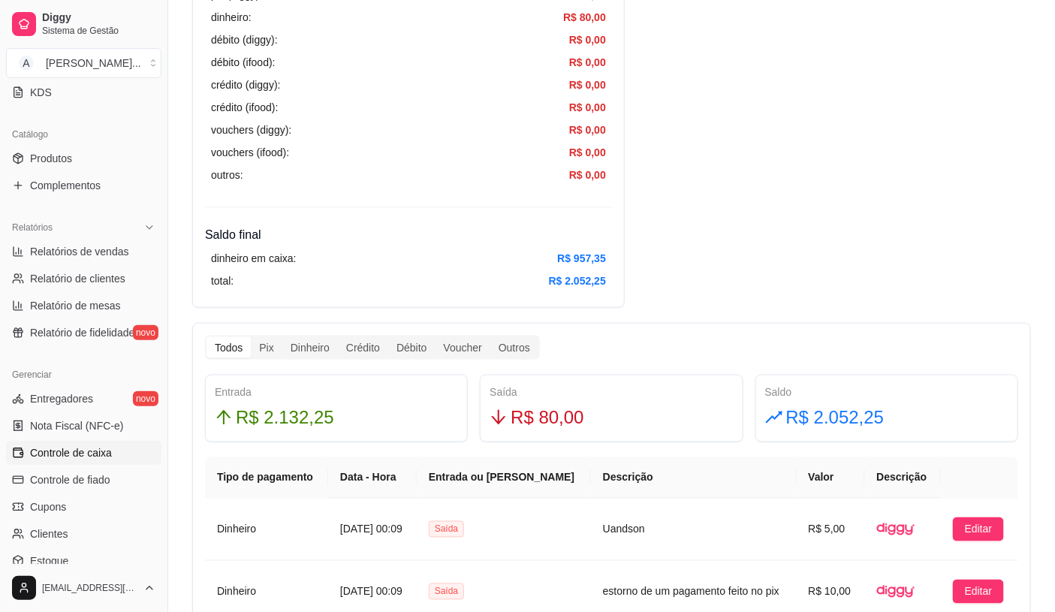
scroll to position [584, 0]
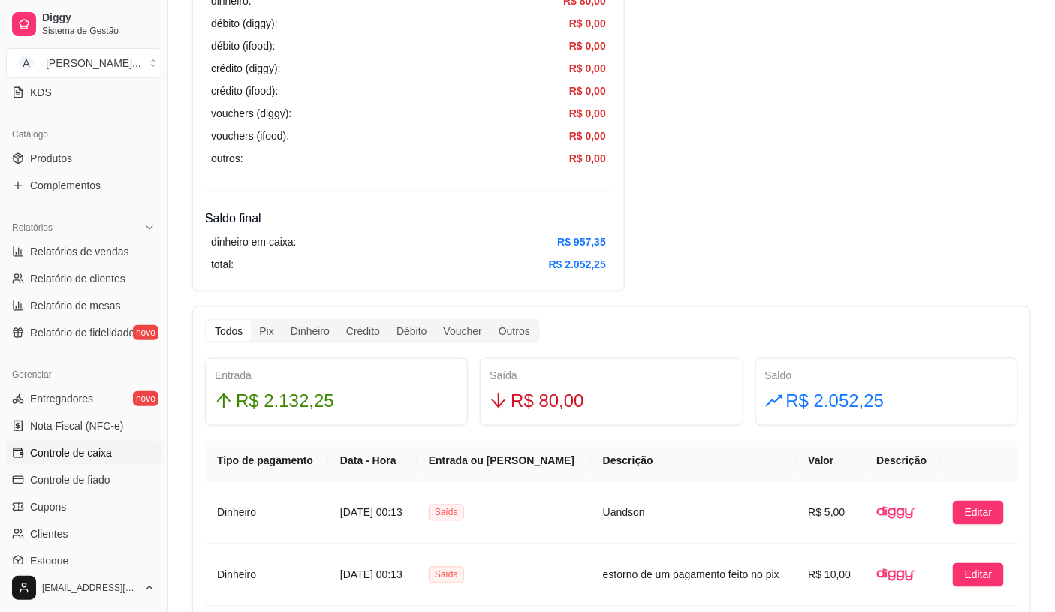
click at [81, 452] on span "Controle de caixa" at bounding box center [71, 452] width 82 height 15
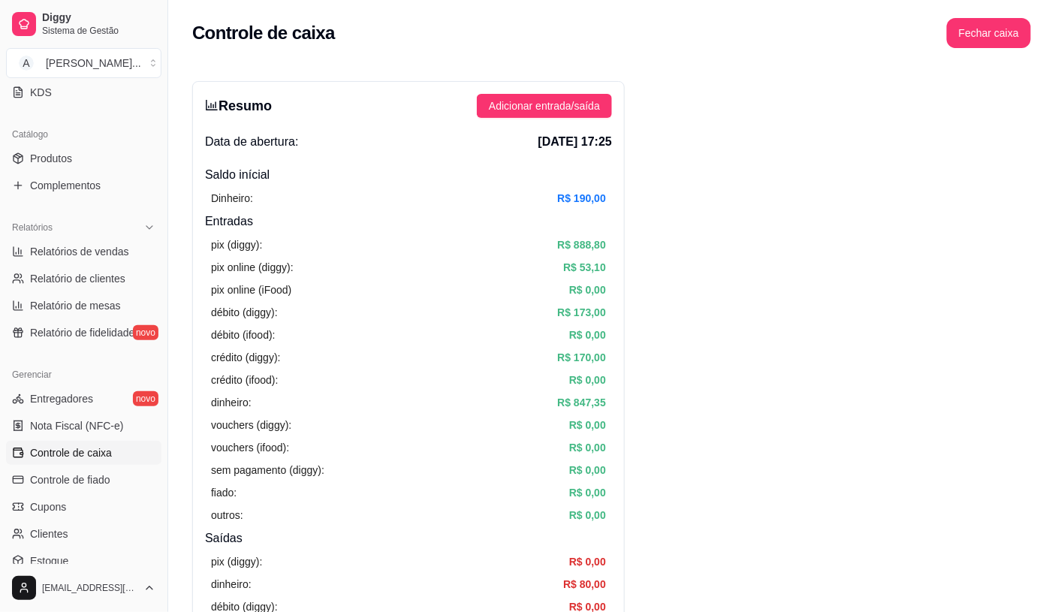
click at [81, 452] on span "Controle de caixa" at bounding box center [71, 452] width 82 height 15
click at [1005, 48] on div "Controle de caixa Fechar caixa" at bounding box center [611, 28] width 887 height 57
click at [1003, 38] on button "Fechar caixa" at bounding box center [989, 33] width 84 height 30
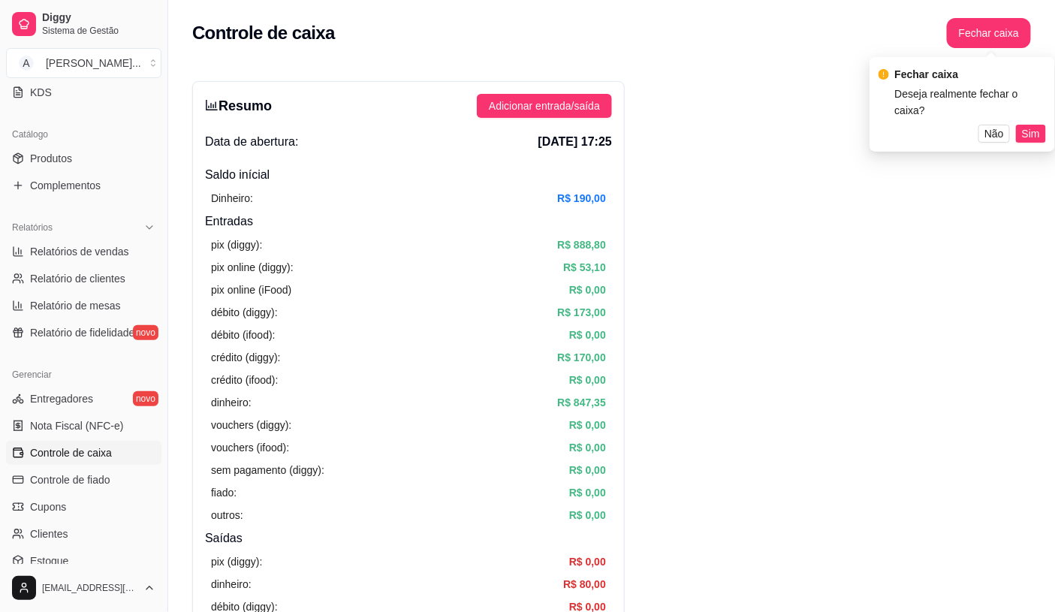
click at [1034, 104] on div "Fechar caixa Deseja realmente fechar o caixa? Não Sim" at bounding box center [963, 104] width 168 height 77
click at [1032, 125] on span "Sim" at bounding box center [1031, 133] width 18 height 17
